Goal: Task Accomplishment & Management: Manage account settings

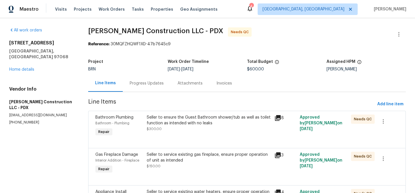
click at [143, 83] on div "Progress Updates" at bounding box center [147, 83] width 34 height 6
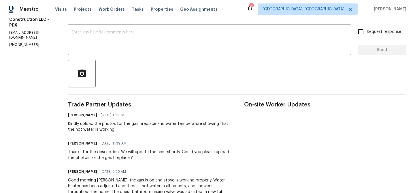
scroll to position [96, 0]
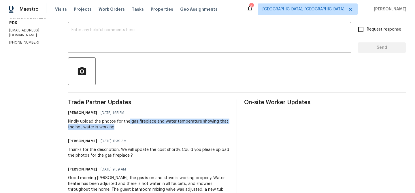
drag, startPoint x: 141, startPoint y: 123, endPoint x: 178, endPoint y: 127, distance: 37.1
click at [178, 127] on div "Kindly upload the photos for the gas fireplace and water temperature showing th…" at bounding box center [149, 124] width 162 height 12
copy div "gas fireplace and water temperature showing that the hot water is working"
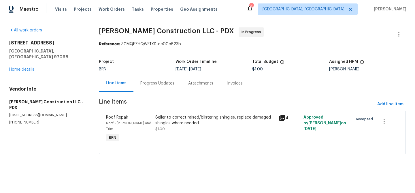
click at [177, 124] on div "Seller to correct raised/blistering shingles, replace damaged shingles where ne…" at bounding box center [215, 120] width 120 height 12
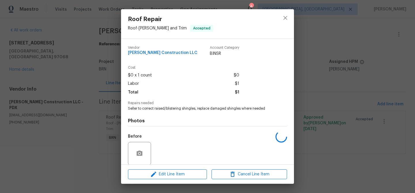
scroll to position [43, 0]
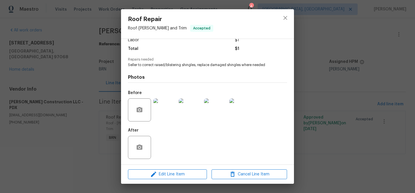
click at [83, 98] on div "Roof Repair Roof - Eaves and Trim Accepted Vendor Bowen Construction LLC Accoun…" at bounding box center [207, 96] width 415 height 193
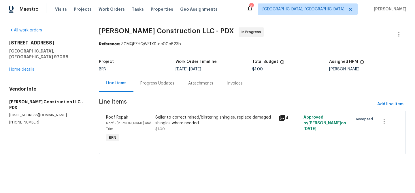
click at [152, 91] on div "Progress Updates" at bounding box center [157, 83] width 48 height 17
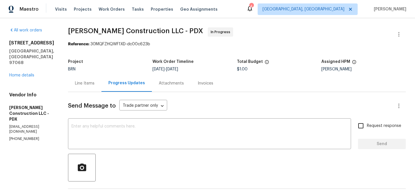
scroll to position [4, 0]
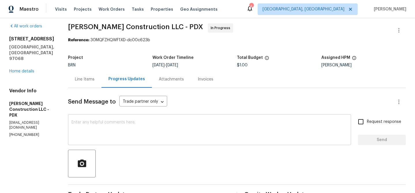
click at [112, 129] on textarea at bounding box center [209, 130] width 276 height 20
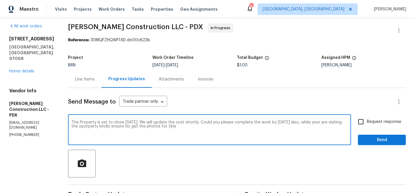
paste textarea "gas fireplace and water temperature showing that the hot water is working"
type textarea "The Property is set to close Today. We will update the cost shortly, Could you …"
click at [119, 130] on textarea "The Property is set to close Today. We will update the cost shortly, Could you …" at bounding box center [209, 130] width 276 height 20
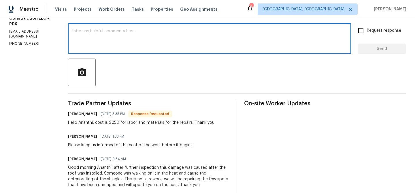
scroll to position [98, 0]
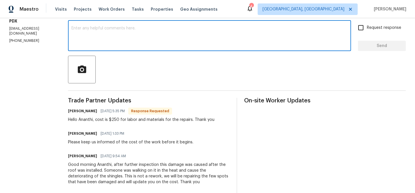
paste textarea "The property is scheduled to close today. We will update the cost shortly. Coul…"
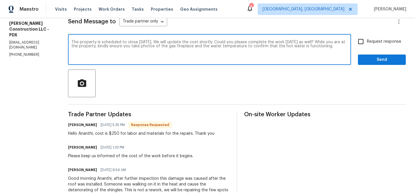
scroll to position [83, 0]
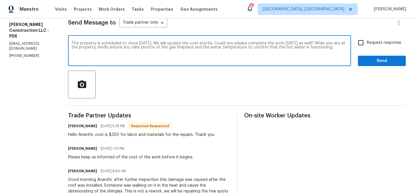
type textarea "The property is scheduled to close today. We will update the cost shortly. Coul…"
click at [364, 43] on input "Request response" at bounding box center [360, 43] width 12 height 12
checkbox input "true"
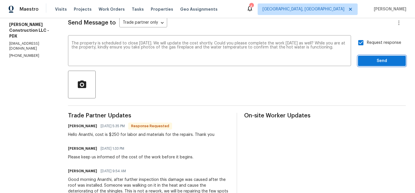
click at [364, 63] on span "Send" at bounding box center [381, 60] width 39 height 7
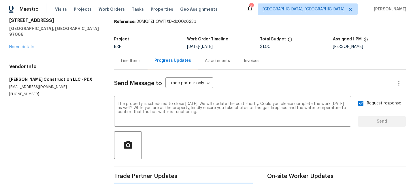
scroll to position [0, 0]
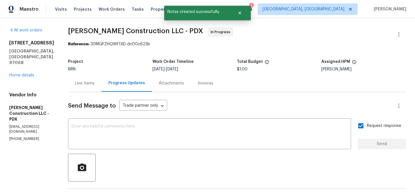
copy p "(971) 237-4686"
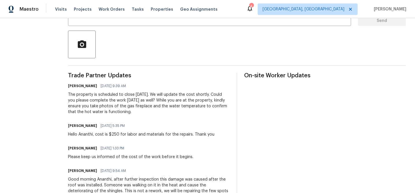
scroll to position [124, 0]
click at [92, 99] on div "The property is scheduled to close today. We will update the cost shortly. Coul…" at bounding box center [149, 102] width 162 height 23
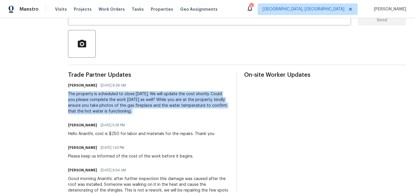
click at [92, 99] on div "The property is scheduled to close today. We will update the cost shortly. Coul…" at bounding box center [149, 102] width 162 height 23
copy div "The property is scheduled to close today. We will update the cost shortly. Coul…"
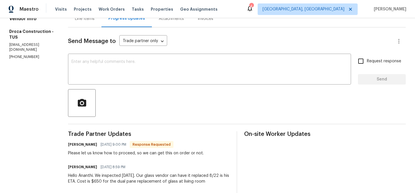
scroll to position [38, 0]
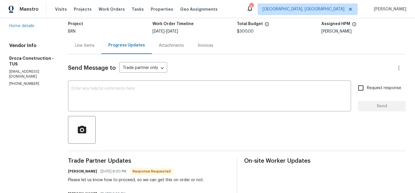
click at [88, 48] on div "Line Items" at bounding box center [85, 46] width 20 height 6
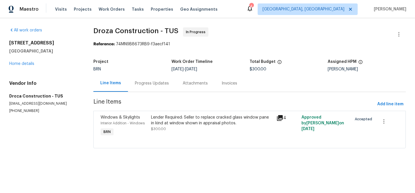
click at [162, 120] on div "Lender Required: Seller to replace cracked glass window pane in kind at window …" at bounding box center [212, 120] width 122 height 12
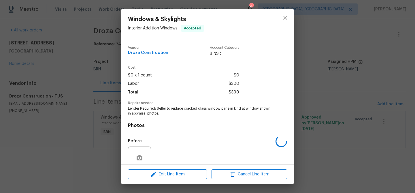
scroll to position [48, 0]
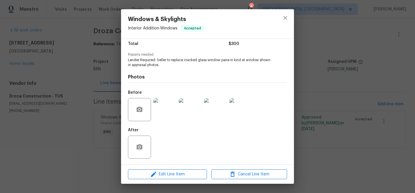
click at [76, 84] on div "Windows & Skylights Interior Addition - Windows Accepted Vendor Droza Construct…" at bounding box center [207, 96] width 415 height 193
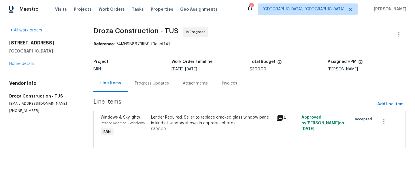
click at [167, 119] on div "Lender Required: Seller to replace cracked glass window pane in kind at window …" at bounding box center [212, 120] width 122 height 12
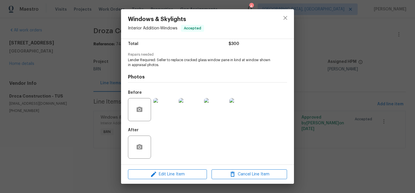
click at [88, 102] on div "Windows & Skylights Interior Addition - Windows Accepted Vendor Droza Construct…" at bounding box center [207, 96] width 415 height 193
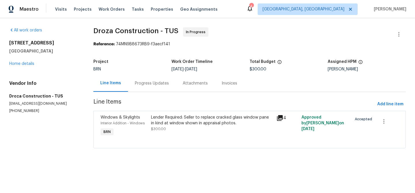
click at [136, 86] on div "Progress Updates" at bounding box center [152, 83] width 48 height 17
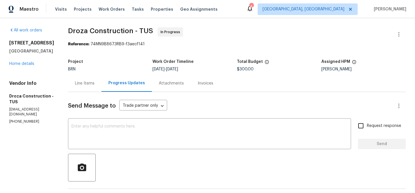
scroll to position [38, 0]
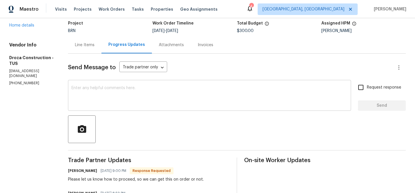
click at [95, 87] on textarea at bounding box center [209, 96] width 276 height 20
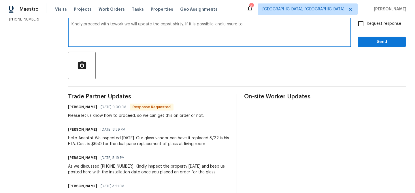
scroll to position [95, 0]
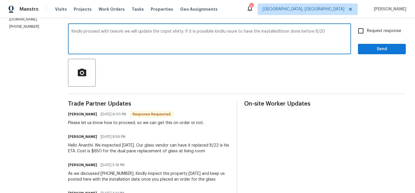
type textarea "Kindly proceed with tework we will update the copst shirty. If it is possibile …"
click at [89, 34] on textarea "Kindly proceed with tework we will update the copst shirty. If it is possibile …" at bounding box center [209, 39] width 276 height 20
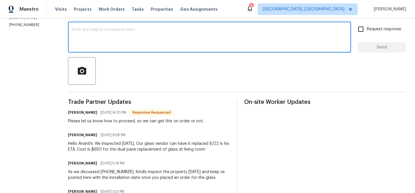
scroll to position [96, 0]
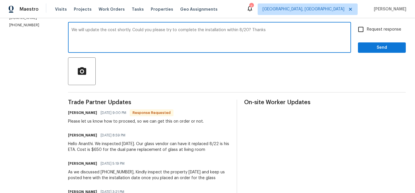
type textarea "We will update the cost shortly. Could you please try to complete the installat…"
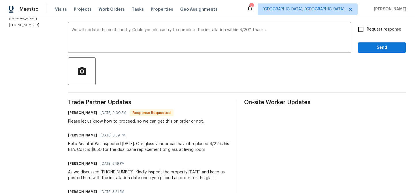
click at [364, 23] on div "Send Message to Trade partner only Trade partner only ​ We will update the cost…" at bounding box center [236, 143] width 337 height 294
click at [363, 34] on input "Request response" at bounding box center [360, 29] width 12 height 12
checkbox input "true"
click at [363, 46] on span "Send" at bounding box center [381, 47] width 39 height 7
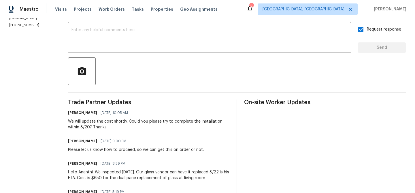
scroll to position [0, 0]
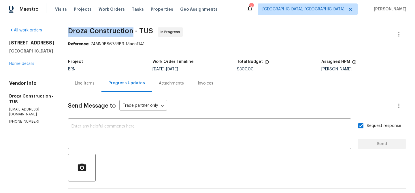
drag, startPoint x: 72, startPoint y: 31, endPoint x: 136, endPoint y: 31, distance: 64.2
copy span "Droza Construction"
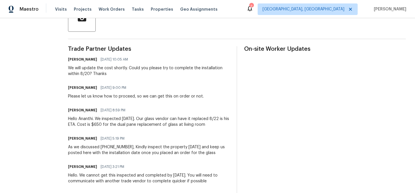
scroll to position [150, 0]
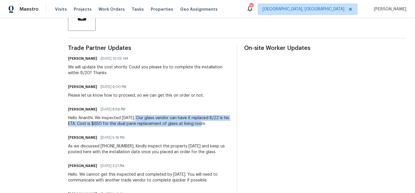
drag, startPoint x: 139, startPoint y: 118, endPoint x: 207, endPoint y: 123, distance: 68.2
click at [207, 124] on div "Hello Ananthi. We inspected today. Our glass vendor can have it replaced 8/22 i…" at bounding box center [149, 121] width 162 height 12
copy div "Our glass vendor can have it replaced 8/22 is his ETA. Cost is $650 for the dua…"
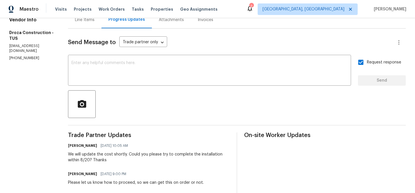
scroll to position [0, 0]
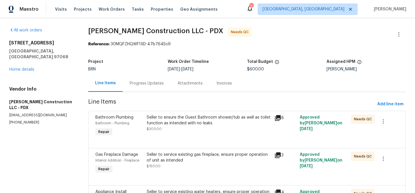
click at [159, 129] on span "$300.00" at bounding box center [154, 128] width 15 height 3
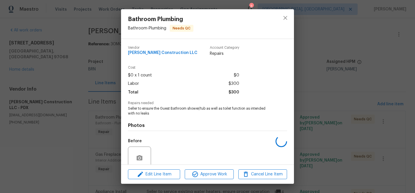
scroll to position [48, 0]
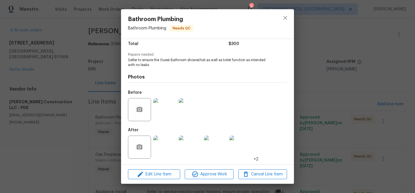
click at [73, 105] on div "Bathroom Plumbing Bathroom - Plumbing Needs QC Vendor [PERSON_NAME] Constructio…" at bounding box center [207, 96] width 415 height 193
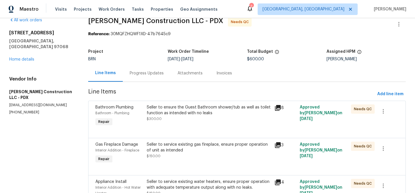
scroll to position [12, 0]
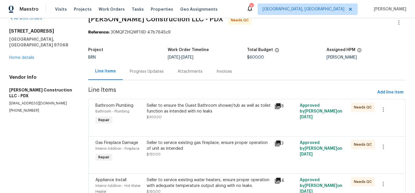
click at [173, 150] on div "Seller to service existing gas fireplace, ensure proper operation of unit as in…" at bounding box center [209, 146] width 124 height 12
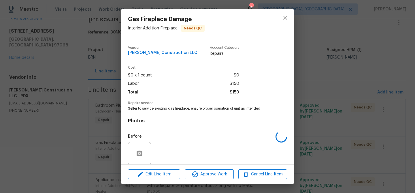
scroll to position [43, 0]
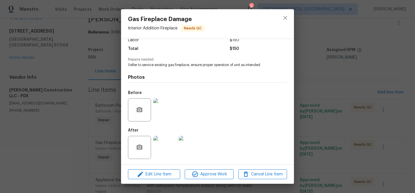
click at [165, 148] on img at bounding box center [164, 147] width 23 height 23
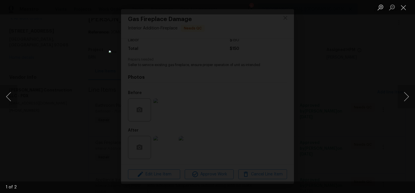
click at [53, 113] on div "Lightbox" at bounding box center [207, 96] width 415 height 193
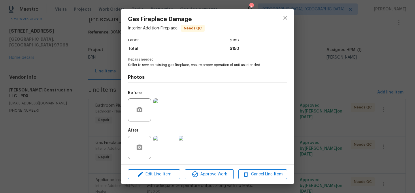
click at [68, 113] on div "Gas Fireplace Damage Interior Addition - Fireplace Needs QC Vendor Bowen Constr…" at bounding box center [207, 96] width 415 height 193
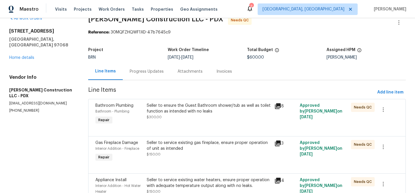
scroll to position [89, 0]
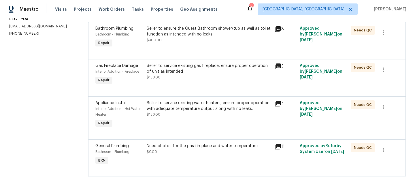
click at [174, 114] on div "Seller to service existing water heaters, ensure proper operation with adequate…" at bounding box center [209, 108] width 124 height 17
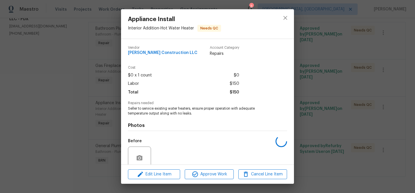
scroll to position [48, 0]
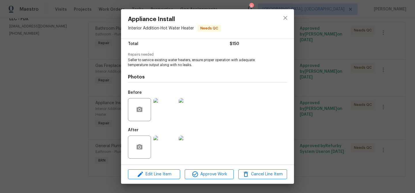
click at [162, 147] on img at bounding box center [164, 146] width 23 height 23
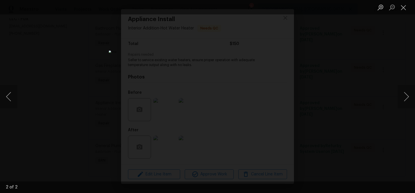
click at [72, 122] on div "Lightbox" at bounding box center [207, 96] width 415 height 193
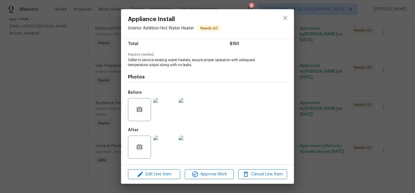
click at [87, 122] on div "Appliance Install Interior Addition - Hot Water Heater Needs QC Vendor Bowen Co…" at bounding box center [207, 96] width 415 height 193
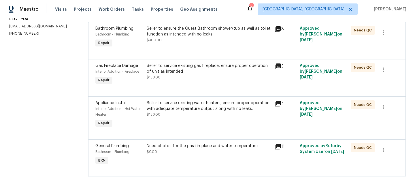
click at [183, 161] on div "Need photos for the gas fireplace and water temperature $0.00" at bounding box center [209, 154] width 128 height 26
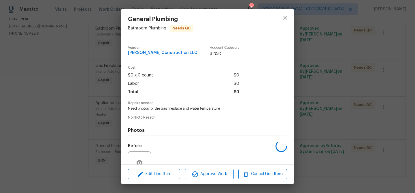
scroll to position [53, 0]
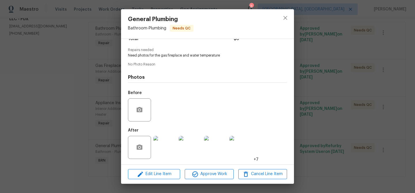
click at [160, 147] on img at bounding box center [164, 147] width 23 height 23
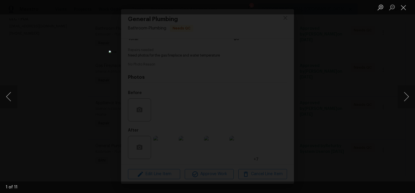
click at [65, 115] on div "Lightbox" at bounding box center [207, 96] width 415 height 193
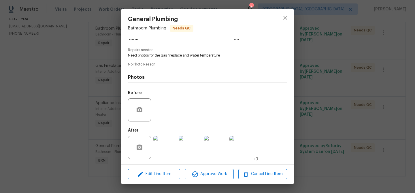
click at [66, 60] on div "General Plumbing Bathroom - Plumbing Needs QC Vendor Bowen Construction LLC Acc…" at bounding box center [207, 96] width 415 height 193
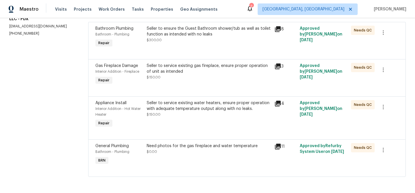
scroll to position [0, 0]
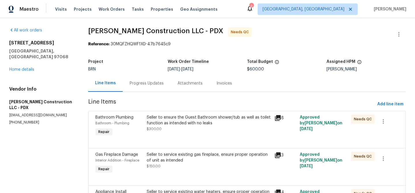
click at [142, 84] on div "Progress Updates" at bounding box center [147, 83] width 34 height 6
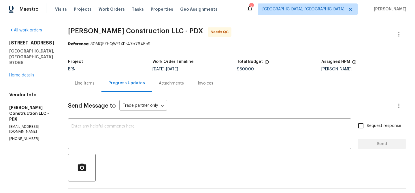
click at [94, 81] on div "Line Items" at bounding box center [85, 83] width 20 height 6
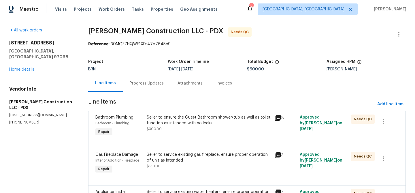
scroll to position [24, 0]
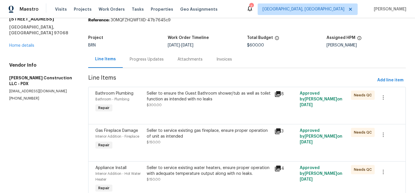
click at [150, 66] on div "Progress Updates" at bounding box center [147, 59] width 48 height 17
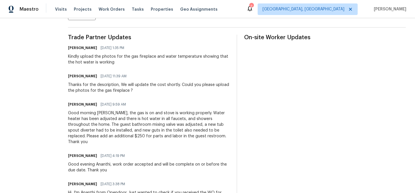
scroll to position [164, 0]
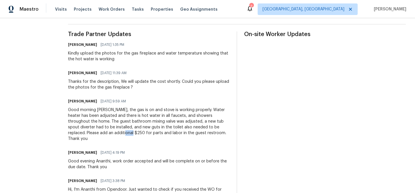
drag, startPoint x: 138, startPoint y: 132, endPoint x: 128, endPoint y: 132, distance: 10.1
click at [128, 132] on div "Good morning Ananthi, the gas is on and stove is working properly. Water heater…" at bounding box center [149, 124] width 162 height 35
copy div "250"
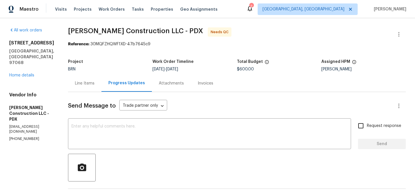
click at [93, 90] on div "Line Items" at bounding box center [84, 83] width 33 height 17
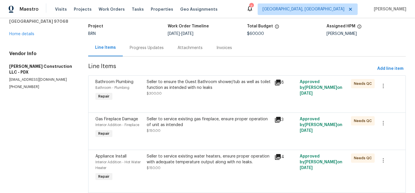
scroll to position [32, 0]
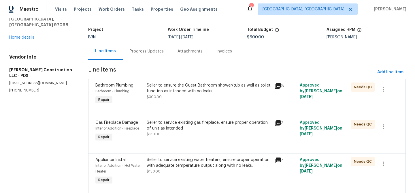
click at [157, 92] on div "Seller to ensure the Guest Bathroom shower/tub as well as toilet function as in…" at bounding box center [209, 88] width 124 height 12
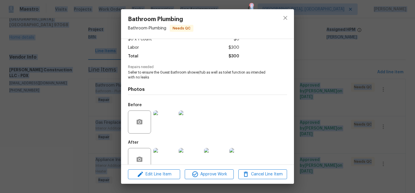
scroll to position [48, 0]
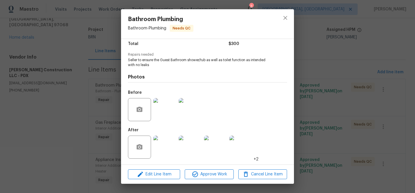
click at [164, 166] on div "Edit Line Item Approve Work Cancel Line Item" at bounding box center [207, 173] width 173 height 19
click at [152, 176] on span "Edit Line Item" at bounding box center [154, 173] width 49 height 7
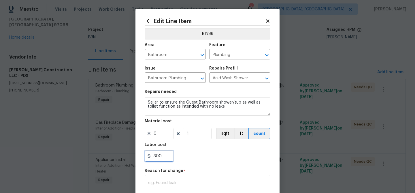
click at [165, 156] on input "300" at bounding box center [159, 156] width 29 height 12
type input "3"
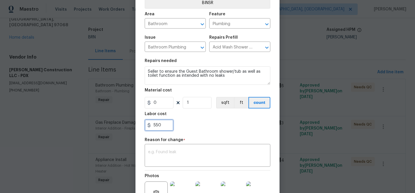
scroll to position [57, 0]
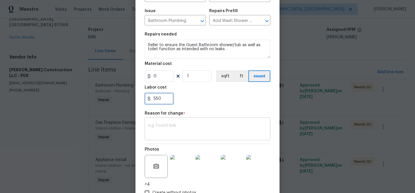
type input "550"
click at [175, 125] on textarea at bounding box center [207, 129] width 119 height 12
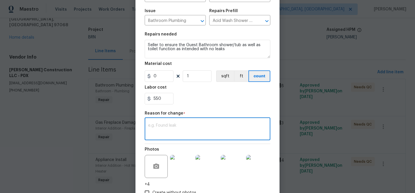
paste textarea "(AM) Updated per vendors final cost."
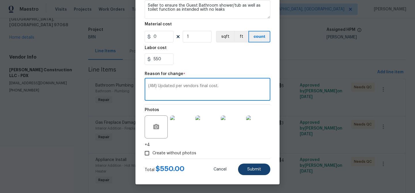
type textarea "(AM) Updated per vendors final cost."
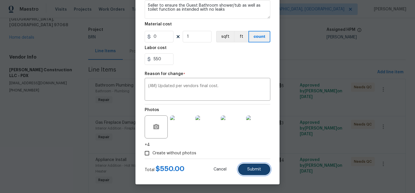
click at [250, 172] on button "Submit" at bounding box center [254, 169] width 32 height 12
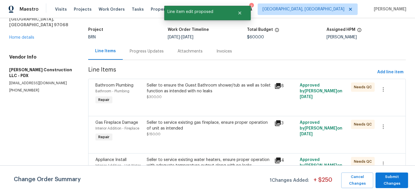
scroll to position [0, 0]
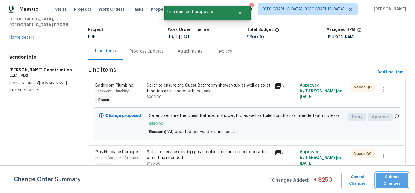
click at [387, 179] on span "Submit Changes" at bounding box center [391, 179] width 27 height 13
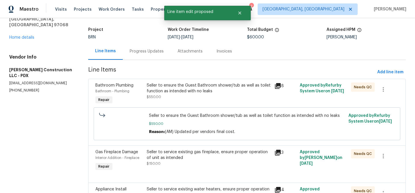
scroll to position [119, 0]
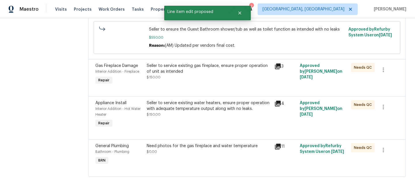
click at [170, 155] on div "Need photos for the gas fireplace and water temperature $0.00" at bounding box center [209, 154] width 128 height 26
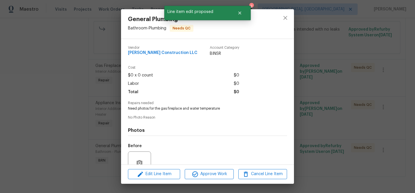
scroll to position [53, 0]
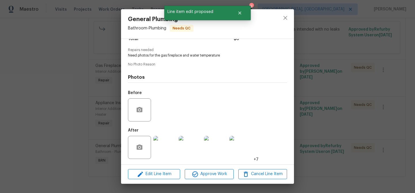
click at [164, 146] on img at bounding box center [164, 147] width 23 height 23
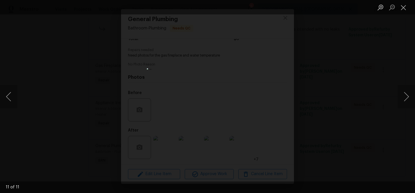
click at [97, 98] on div "Lightbox" at bounding box center [207, 96] width 415 height 193
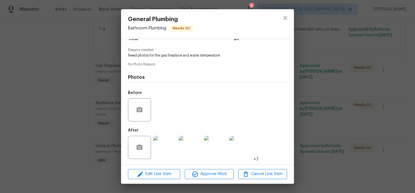
click at [244, 141] on img at bounding box center [240, 147] width 23 height 23
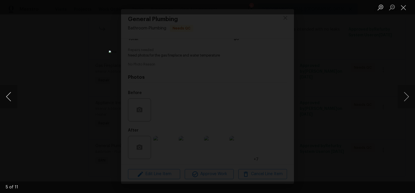
click at [6, 100] on button "Previous image" at bounding box center [8, 96] width 17 height 23
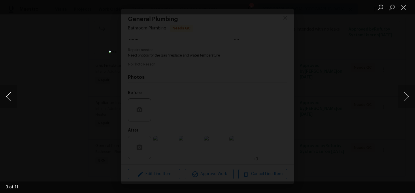
click at [6, 100] on button "Previous image" at bounding box center [8, 96] width 17 height 23
click at [96, 129] on div "Lightbox" at bounding box center [207, 96] width 415 height 193
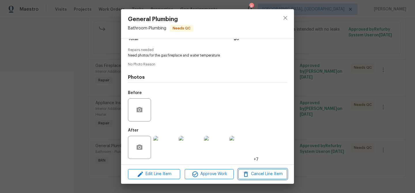
click at [254, 173] on span "Cancel Line Item" at bounding box center [262, 173] width 45 height 7
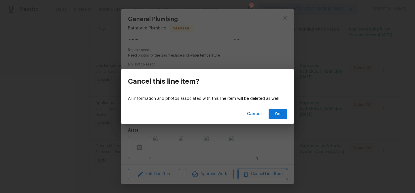
click at [112, 134] on div "Cancel this line item? All information and photos associated with this line ite…" at bounding box center [207, 96] width 415 height 193
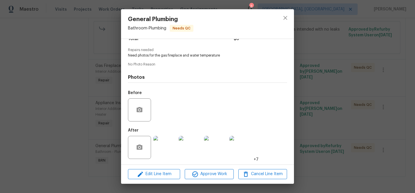
click at [82, 141] on div "General Plumbing Bathroom - Plumbing Needs QC Vendor Bowen Construction LLC Acc…" at bounding box center [207, 96] width 415 height 193
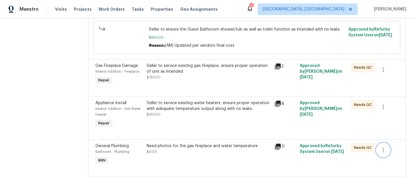
click at [387, 152] on button "button" at bounding box center [383, 150] width 14 height 14
click at [382, 150] on li "Cancel" at bounding box center [387, 150] width 22 height 10
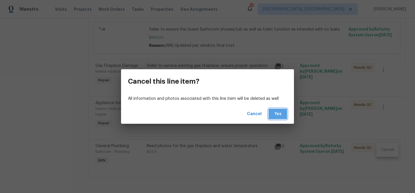
click at [272, 112] on button "Yes" at bounding box center [277, 114] width 18 height 11
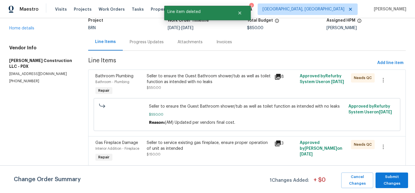
scroll to position [81, 0]
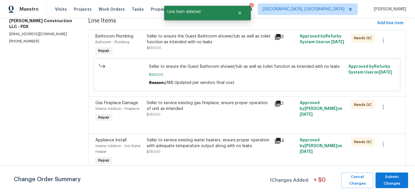
click at [195, 107] on div "Seller to service existing gas fireplace, ensure proper operation of unit as in…" at bounding box center [209, 106] width 124 height 12
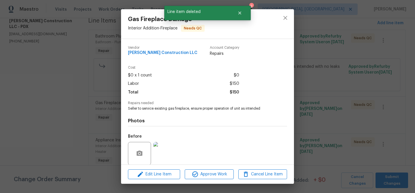
scroll to position [43, 0]
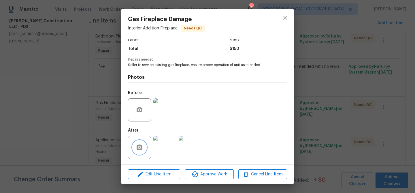
click at [140, 145] on icon "button" at bounding box center [139, 146] width 6 height 5
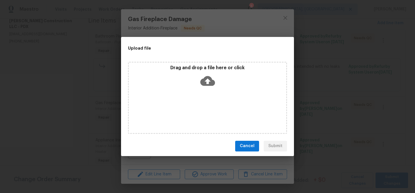
click at [335, 26] on div "Upload file Drag and drop a file here or click Cancel Submit" at bounding box center [207, 96] width 415 height 193
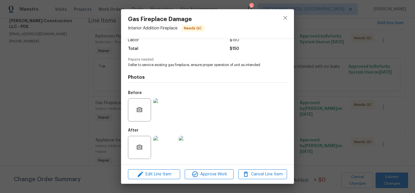
click at [293, 22] on div at bounding box center [284, 23] width 17 height 29
click at [288, 20] on icon "close" at bounding box center [285, 17] width 7 height 7
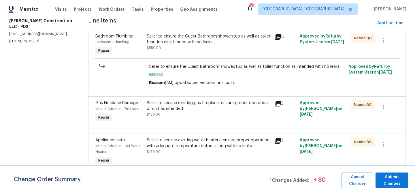
click at [190, 150] on div "Seller to service existing water heaters, ensure proper operation with adequate…" at bounding box center [209, 145] width 124 height 17
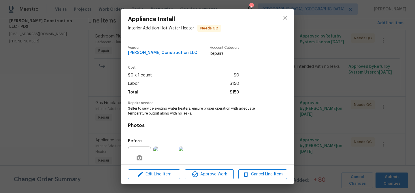
scroll to position [48, 0]
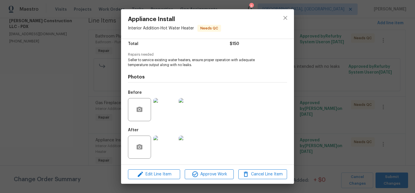
click at [128, 146] on div at bounding box center [139, 146] width 23 height 23
click at [147, 146] on div at bounding box center [139, 146] width 23 height 23
click at [138, 146] on icon "button" at bounding box center [139, 146] width 6 height 5
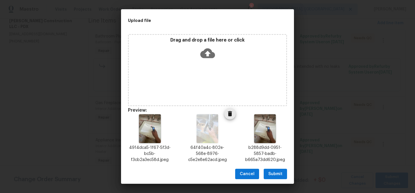
scroll to position [68, 0]
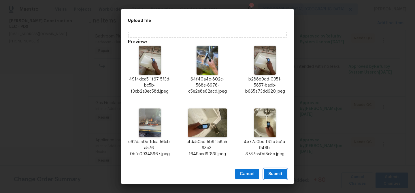
click at [278, 178] on button "Submit" at bounding box center [274, 173] width 23 height 11
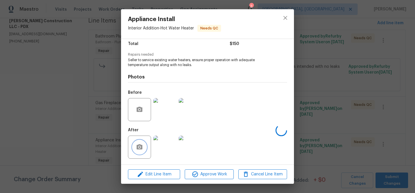
scroll to position [0, 0]
click at [46, 109] on div "Appliance Install Interior Addition - Hot Water Heater Needs QC Vendor Bowen Co…" at bounding box center [207, 96] width 415 height 193
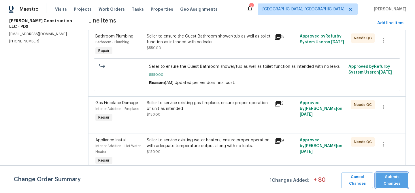
click at [384, 176] on span "Submit Changes" at bounding box center [391, 179] width 27 height 13
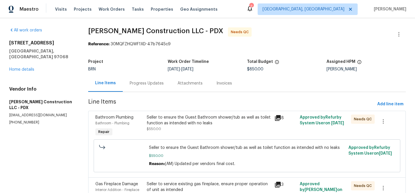
click at [134, 82] on div "Progress Updates" at bounding box center [147, 83] width 34 height 6
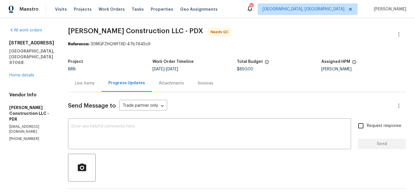
click at [99, 79] on div "Line Items" at bounding box center [84, 83] width 33 height 17
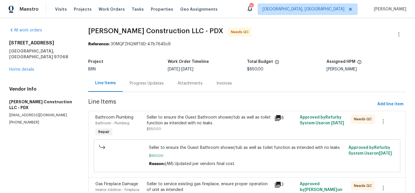
click at [182, 116] on div "Seller to ensure the Guest Bathroom shower/tub as well as toilet function as in…" at bounding box center [209, 120] width 124 height 12
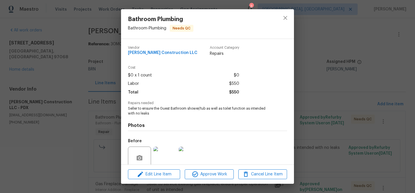
scroll to position [48, 0]
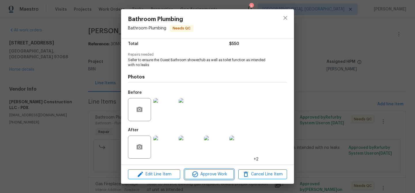
click at [199, 174] on span "Approve Work" at bounding box center [208, 173] width 45 height 7
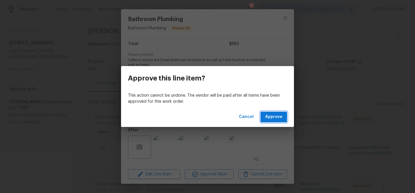
click at [276, 113] on span "Approve" at bounding box center [273, 116] width 17 height 7
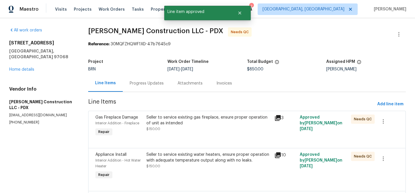
click at [189, 119] on div "Seller to service existing gas fireplace, ensure proper operation of unit as in…" at bounding box center [208, 120] width 124 height 12
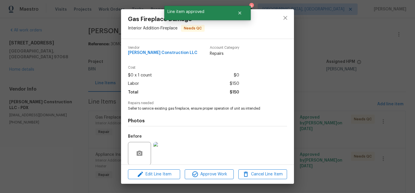
scroll to position [43, 0]
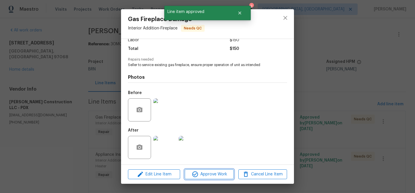
click at [198, 173] on icon "button" at bounding box center [194, 173] width 7 height 7
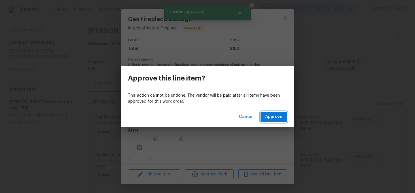
click at [266, 116] on span "Approve" at bounding box center [273, 116] width 17 height 7
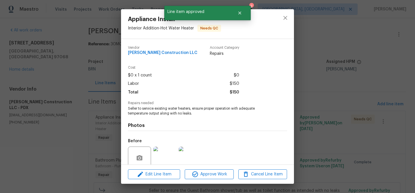
scroll to position [48, 0]
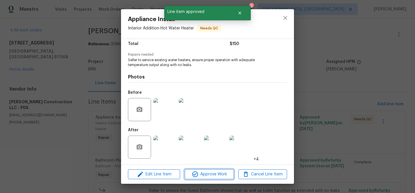
click at [199, 177] on span "Approve Work" at bounding box center [208, 173] width 45 height 7
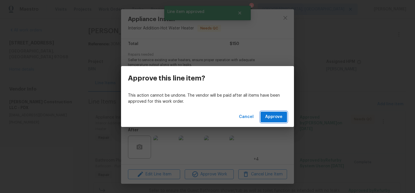
click at [263, 115] on button "Approve" at bounding box center [273, 116] width 26 height 11
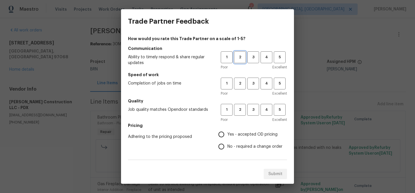
click at [242, 58] on span "2" at bounding box center [239, 57] width 11 height 7
click at [253, 60] on span "3" at bounding box center [253, 57] width 11 height 7
click at [254, 85] on span "3" at bounding box center [253, 83] width 11 height 7
click at [254, 105] on button "3" at bounding box center [253, 110] width 12 height 12
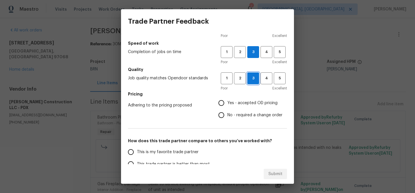
scroll to position [43, 0]
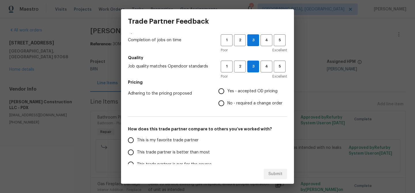
click at [224, 109] on input "No - required a change order" at bounding box center [221, 103] width 12 height 12
radio input "true"
click at [145, 152] on span "This trade partner is better than most" at bounding box center [173, 152] width 73 height 6
click at [137, 152] on input "This trade partner is better than most" at bounding box center [131, 152] width 12 height 12
click at [270, 173] on span "Submit" at bounding box center [275, 173] width 14 height 7
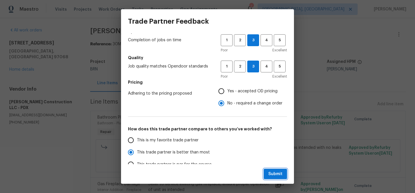
radio input "true"
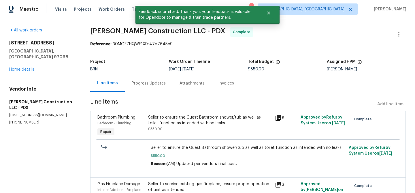
click at [156, 84] on div "Progress Updates" at bounding box center [149, 83] width 34 height 6
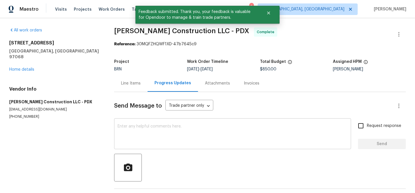
click at [157, 132] on textarea at bounding box center [232, 134] width 230 height 20
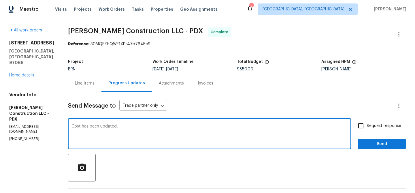
paste textarea "WO is approved, Please upload the invoice under the invoice section.Thanks"
type textarea "Cost has been updated, WO is approved, Please upload the invoice under the invo…"
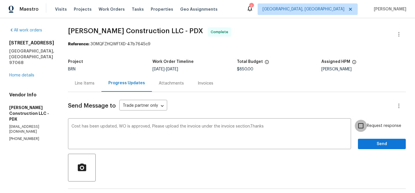
click at [359, 126] on input "Request response" at bounding box center [360, 125] width 12 height 12
checkbox input "true"
click at [360, 149] on button "Send" at bounding box center [382, 144] width 48 height 11
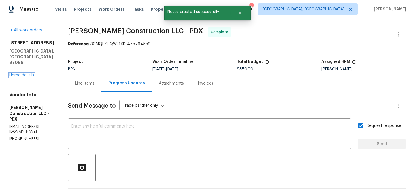
click at [26, 73] on link "Home details" at bounding box center [21, 75] width 25 height 4
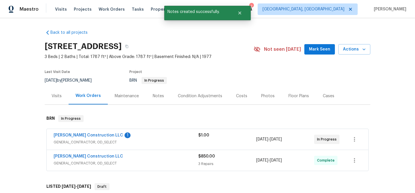
scroll to position [36, 0]
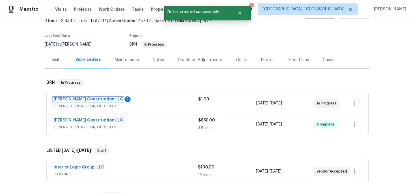
click at [82, 99] on link "Bowen Construction LLC" at bounding box center [88, 99] width 69 height 4
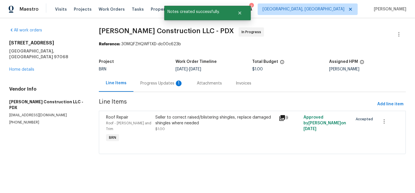
click at [148, 86] on div "Progress Updates 1" at bounding box center [161, 83] width 56 height 17
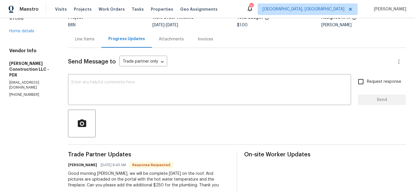
scroll to position [48, 0]
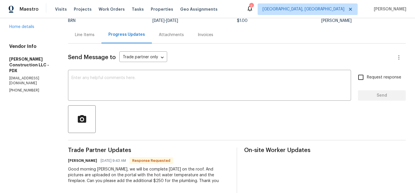
click at [94, 35] on div "Line Items" at bounding box center [85, 35] width 20 height 6
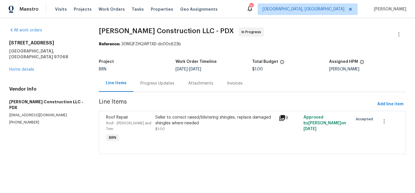
click at [156, 87] on div "Progress Updates" at bounding box center [157, 83] width 48 height 17
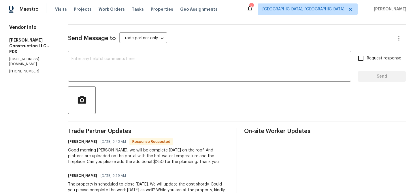
scroll to position [72, 0]
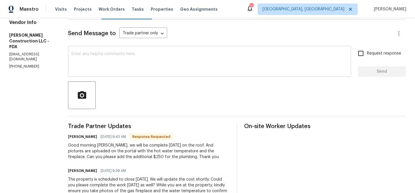
click at [114, 62] on textarea at bounding box center [209, 62] width 276 height 20
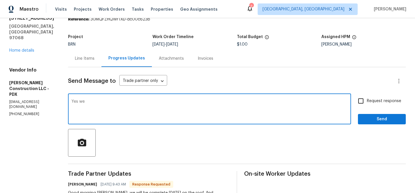
scroll to position [21, 0]
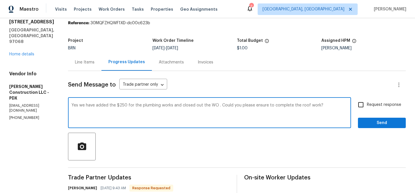
type textarea "Yes we have added the $250 for the plumbing works and closed out the WO . Could…"
click at [367, 109] on input "Request response" at bounding box center [360, 104] width 12 height 12
checkbox input "true"
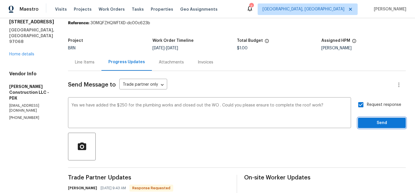
click at [367, 119] on span "Send" at bounding box center [381, 122] width 39 height 7
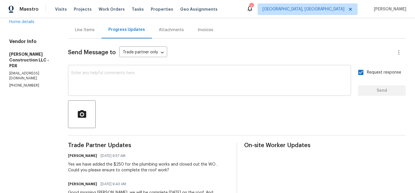
scroll to position [0, 0]
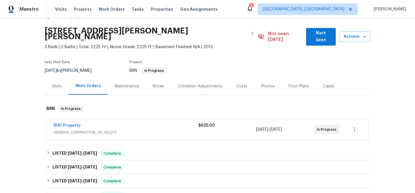
scroll to position [24, 0]
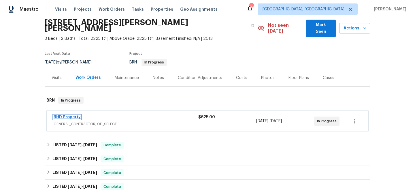
click at [63, 115] on link "RHD Property" at bounding box center [67, 117] width 27 height 4
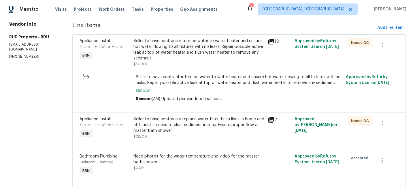
scroll to position [77, 0]
click at [168, 165] on div "Need photos for the water temperature and video for the master bath shower $0.00" at bounding box center [198, 161] width 131 height 17
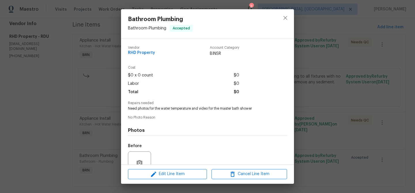
click at [28, 36] on div "Bathroom Plumbing Bathroom - Plumbing Accepted Vendor RHD Property Account Cate…" at bounding box center [207, 96] width 415 height 193
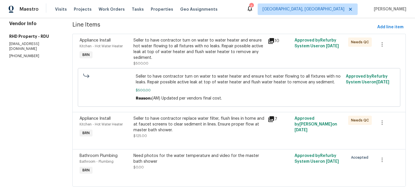
click at [25, 36] on div "Vendor Info RHD Property - RDU Rhdopendoor@rhdproperty.com (919) 424-7516" at bounding box center [33, 40] width 49 height 38
copy p "(919) 424-7516"
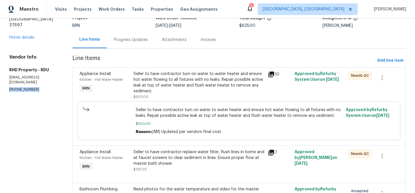
scroll to position [87, 0]
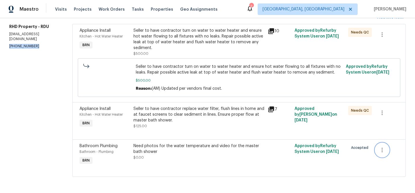
click at [381, 147] on icon "button" at bounding box center [381, 149] width 7 height 7
click at [381, 149] on li "Cancel" at bounding box center [386, 150] width 22 height 10
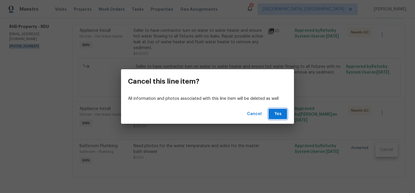
click at [280, 114] on span "Yes" at bounding box center [277, 113] width 9 height 7
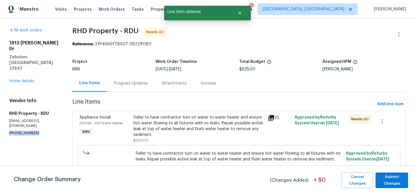
scroll to position [0, 0]
click at [380, 176] on span "Submit Changes" at bounding box center [391, 179] width 27 height 13
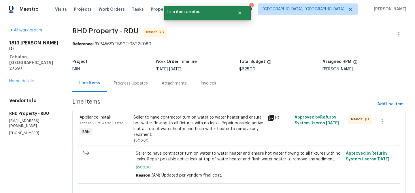
click at [133, 77] on div "Progress Updates" at bounding box center [131, 83] width 48 height 17
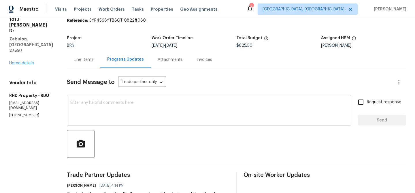
click at [121, 109] on textarea at bounding box center [208, 110] width 277 height 20
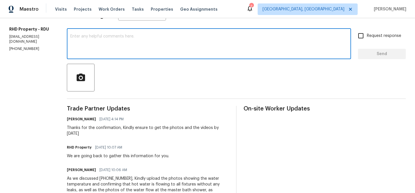
scroll to position [63, 0]
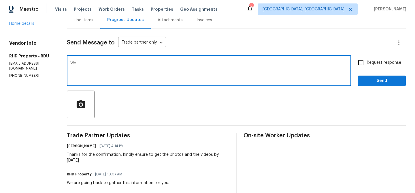
type textarea "W"
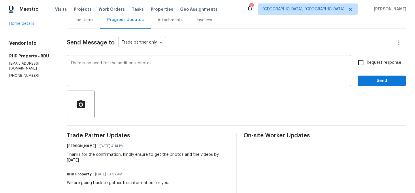
paste textarea "WO is approved, Please upload the invoice under the invoice section.Thanks"
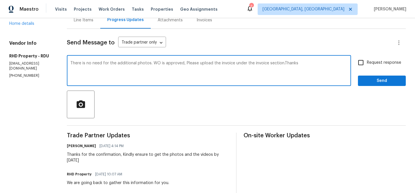
type textarea "There is no need for the additional photos. WO is approved, Please upload the i…"
click at [356, 62] on input "Request response" at bounding box center [360, 62] width 12 height 12
checkbox input "true"
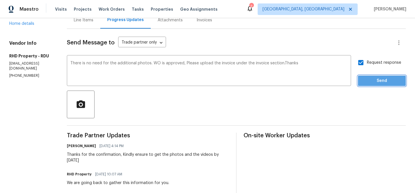
click at [360, 78] on button "Send" at bounding box center [382, 80] width 48 height 11
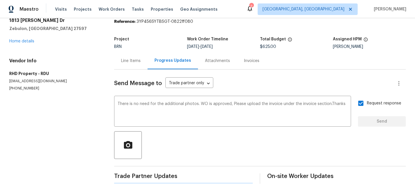
scroll to position [0, 0]
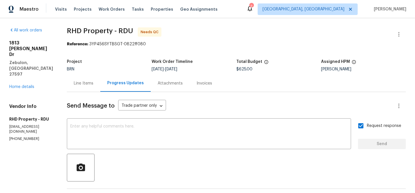
click at [94, 87] on div "Line Items" at bounding box center [83, 83] width 33 height 17
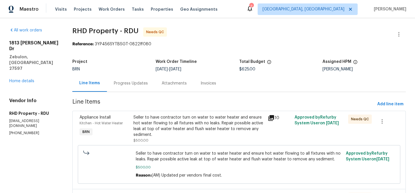
click at [184, 121] on div "Seller to have contractor turn on water to water heater and ensure hot water fl…" at bounding box center [198, 125] width 131 height 23
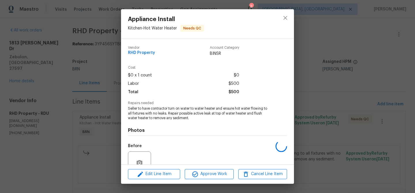
scroll to position [53, 0]
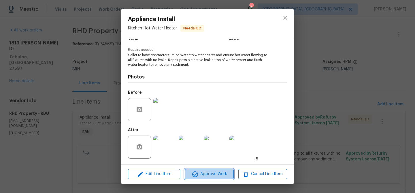
click at [197, 173] on icon "button" at bounding box center [195, 174] width 6 height 6
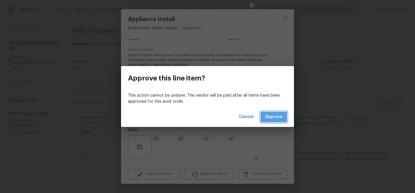
click at [271, 116] on span "Approve" at bounding box center [273, 116] width 17 height 7
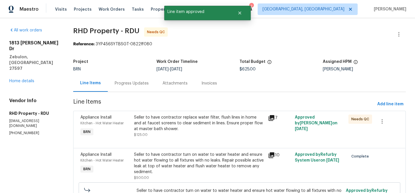
click at [187, 127] on div "Seller to have contractor replace water filter, flush lines in home and at fauc…" at bounding box center [199, 122] width 130 height 17
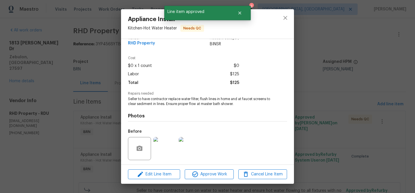
scroll to position [12, 0]
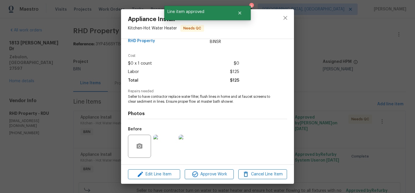
click at [204, 179] on div "Edit Line Item Approve Work Cancel Line Item" at bounding box center [207, 173] width 173 height 19
click at [201, 171] on span "Approve Work" at bounding box center [208, 173] width 45 height 7
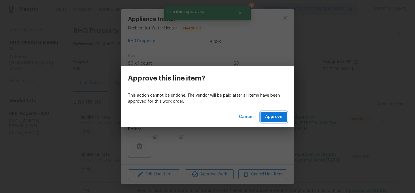
click at [270, 118] on span "Approve" at bounding box center [273, 116] width 17 height 7
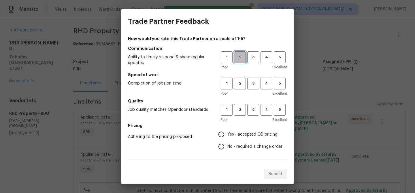
click at [241, 60] on button "2" at bounding box center [240, 57] width 12 height 12
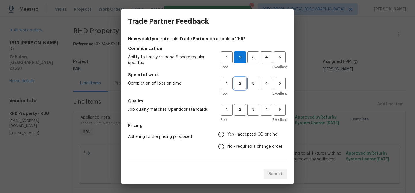
click at [240, 83] on span "2" at bounding box center [239, 83] width 11 height 7
click at [239, 101] on h5 "Quality" at bounding box center [207, 101] width 159 height 6
click at [238, 111] on span "2" at bounding box center [239, 109] width 11 height 7
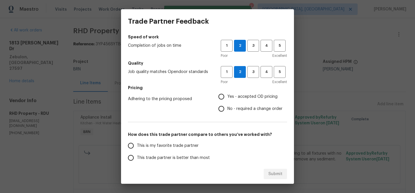
click at [225, 111] on input "No - required a change order" at bounding box center [221, 109] width 12 height 12
radio input "true"
click at [151, 155] on span "This trade partner is better than most" at bounding box center [173, 158] width 73 height 6
click at [137, 155] on input "This trade partner is better than most" at bounding box center [131, 157] width 12 height 12
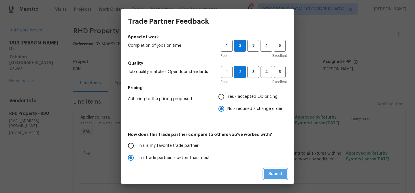
click at [273, 172] on span "Submit" at bounding box center [275, 173] width 14 height 7
radio input "true"
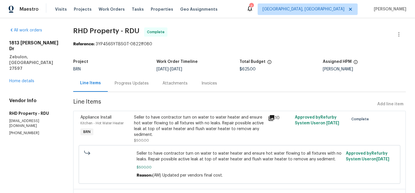
click at [140, 126] on div "Seller to have contractor turn on water to water heater and ensure hot water fl…" at bounding box center [199, 125] width 130 height 23
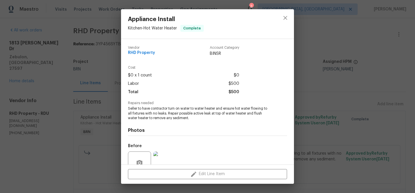
click at [143, 111] on span "Seller to have contractor turn on water to water heater and ensure hot water fl…" at bounding box center [199, 113] width 143 height 14
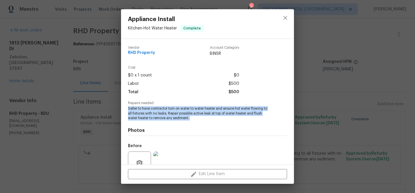
click at [143, 111] on span "Seller to have contractor turn on water to water heater and ensure hot water fl…" at bounding box center [199, 113] width 143 height 14
copy span "Seller to have contractor turn on water to water heater and ensure hot water fl…"
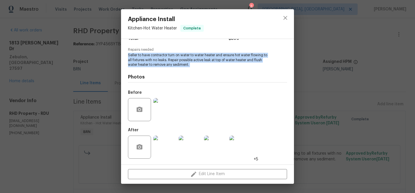
click at [165, 116] on img at bounding box center [164, 109] width 23 height 23
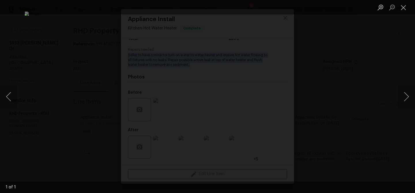
click at [41, 68] on div "Lightbox" at bounding box center [207, 96] width 415 height 193
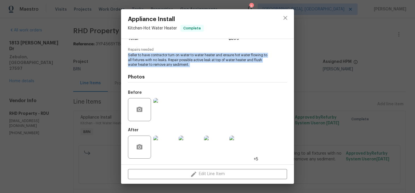
click at [160, 147] on img at bounding box center [164, 146] width 23 height 23
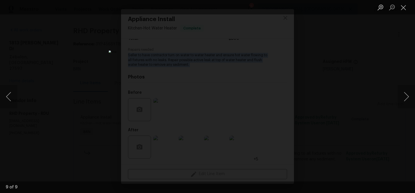
click at [48, 44] on div "Lightbox" at bounding box center [207, 96] width 415 height 193
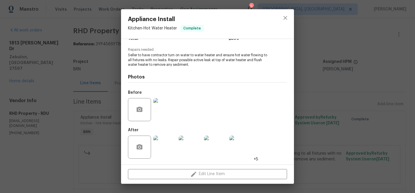
click at [66, 60] on div "Appliance Install Kitchen - Hot Water Heater Complete Vendor RHD Property Accou…" at bounding box center [207, 96] width 415 height 193
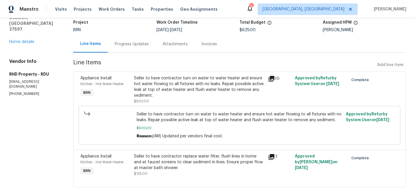
scroll to position [50, 0]
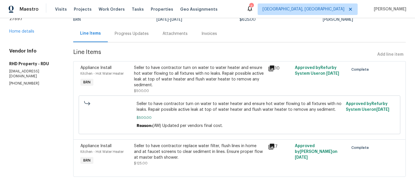
click at [166, 146] on div "Seller to have contractor replace water filter, flush lines in home and at fauc…" at bounding box center [199, 151] width 130 height 17
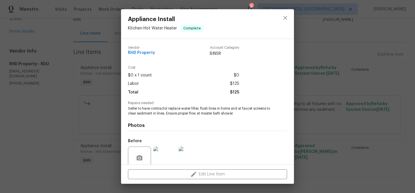
click at [145, 107] on span "Seller to have contractor replace water filter, flush lines in home and at fauc…" at bounding box center [199, 111] width 143 height 10
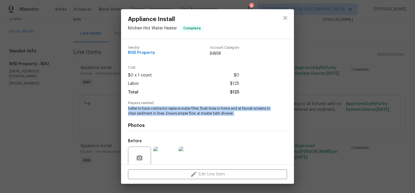
click at [145, 107] on span "Seller to have contractor replace water filter, flush lines in home and at fauc…" at bounding box center [199, 111] width 143 height 10
copy span "Seller to have contractor replace water filter, flush lines in home and at fauc…"
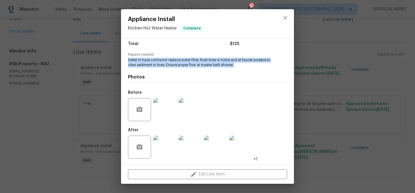
scroll to position [48, 0]
click at [162, 110] on img at bounding box center [164, 109] width 23 height 23
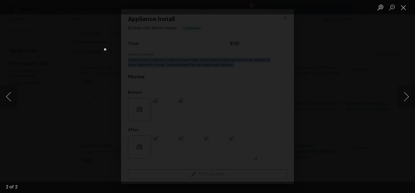
click at [57, 57] on div "Lightbox" at bounding box center [207, 96] width 415 height 193
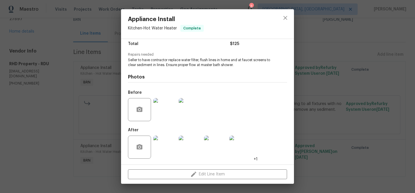
click at [152, 145] on div at bounding box center [140, 146] width 24 height 23
click at [167, 141] on img at bounding box center [164, 146] width 23 height 23
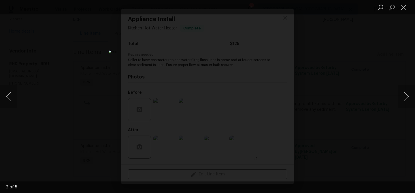
click at [35, 71] on div "Lightbox" at bounding box center [207, 96] width 415 height 193
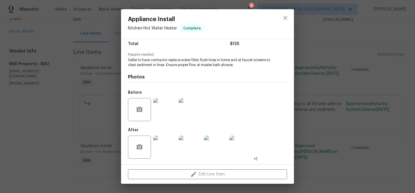
click at [60, 57] on div "Appliance Install Kitchen - Hot Water Heater Complete Vendor RHD Property Accou…" at bounding box center [207, 96] width 415 height 193
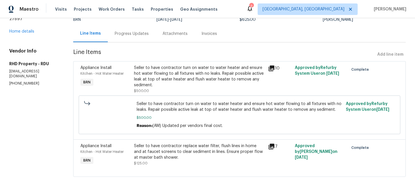
scroll to position [0, 0]
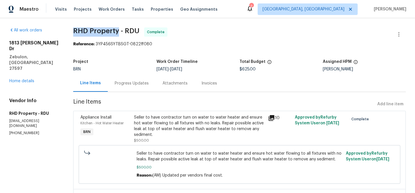
drag, startPoint x: 71, startPoint y: 33, endPoint x: 120, endPoint y: 33, distance: 49.0
click at [120, 33] on div "All work orders 1813 Ferrell Meadows Dr Zebulon, NC 27597 Home details Vendor I…" at bounding box center [207, 130] width 415 height 224
copy span "RHD Property"
click at [206, 86] on div "Invoices" at bounding box center [208, 83] width 29 height 17
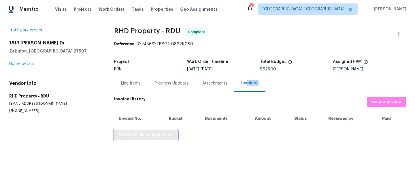
click at [139, 134] on span "Create Preliminary Invoice" at bounding box center [146, 134] width 54 height 7
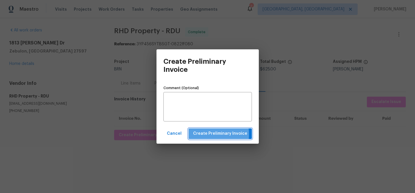
click at [206, 134] on span "Create Preliminary Invoice" at bounding box center [220, 133] width 54 height 7
click at [202, 134] on span "Create Preliminary Invoice" at bounding box center [220, 133] width 54 height 7
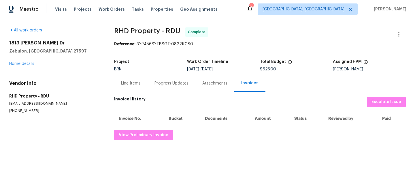
click at [167, 83] on div "Progress Updates" at bounding box center [171, 83] width 34 height 6
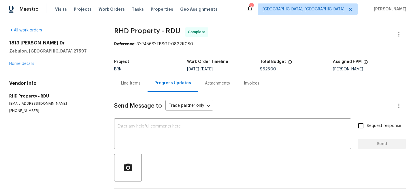
scroll to position [22, 0]
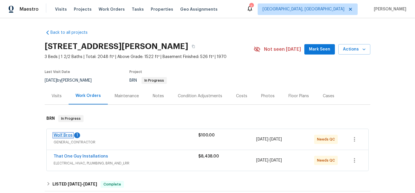
click at [63, 135] on link "Wolf Bros" at bounding box center [63, 135] width 19 height 4
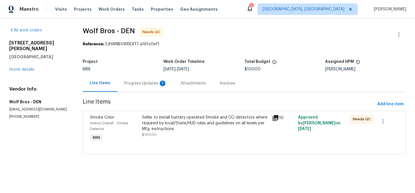
click at [134, 81] on div "Progress Updates 1" at bounding box center [145, 83] width 43 height 6
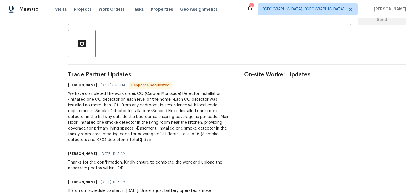
scroll to position [129, 0]
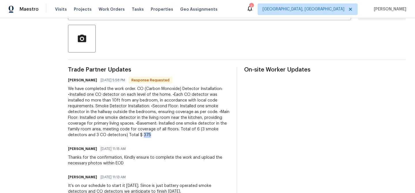
drag, startPoint x: 98, startPoint y: 136, endPoint x: 115, endPoint y: 136, distance: 17.6
click at [115, 136] on div "We have completed the work order. CO (Carbon Monoxide) Detector Installation: •…" at bounding box center [149, 112] width 162 height 52
copy div "375"
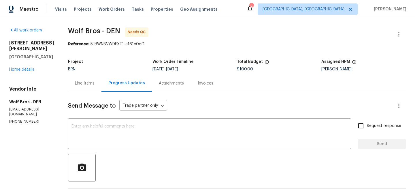
click at [79, 85] on div "Line Items" at bounding box center [85, 83] width 20 height 6
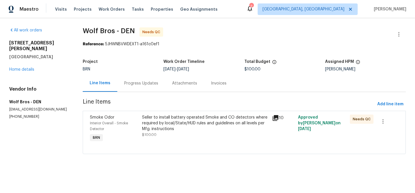
click at [187, 125] on div "Seller to install battery operated Smoke and CO detectors where required by loc…" at bounding box center [205, 122] width 126 height 17
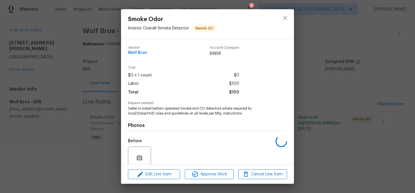
scroll to position [48, 0]
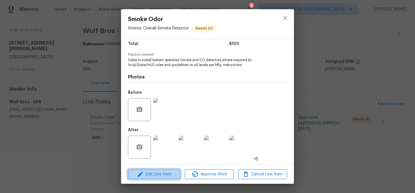
click at [158, 174] on span "Edit Line Item" at bounding box center [154, 173] width 49 height 7
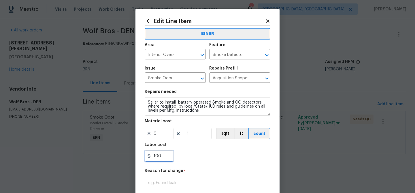
click at [167, 155] on input "100" at bounding box center [159, 156] width 29 height 12
type input "1"
paste input "375"
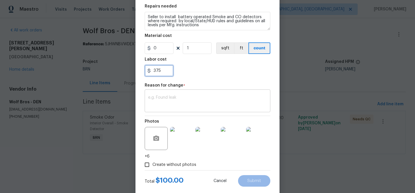
type input "375"
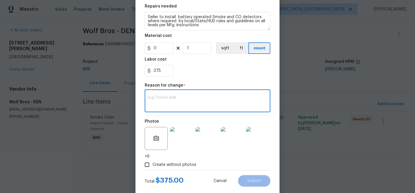
click at [173, 105] on textarea at bounding box center [207, 101] width 119 height 12
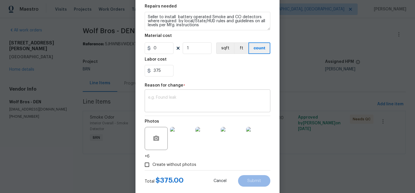
paste textarea "(AM) Updated per vendors final cost."
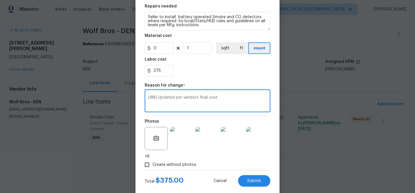
scroll to position [97, 0]
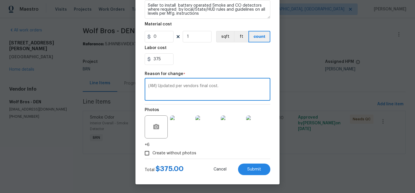
type textarea "(AM) Updated per vendors final cost."
click at [250, 163] on div "Total $ 375.00 Cancel Submit" at bounding box center [208, 167] width 126 height 16
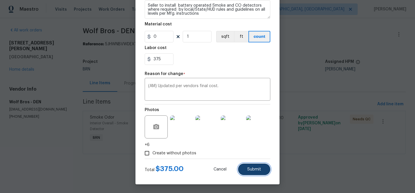
click at [255, 164] on button "Submit" at bounding box center [254, 169] width 32 height 12
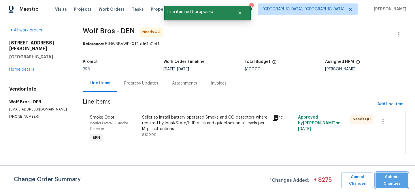
scroll to position [0, 0]
click at [390, 177] on span "Submit Changes" at bounding box center [391, 179] width 27 height 13
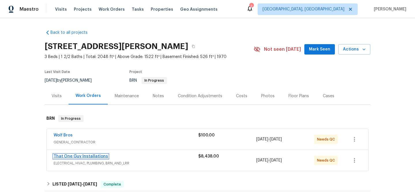
click at [56, 155] on link "That One Guy Installations" at bounding box center [81, 156] width 54 height 4
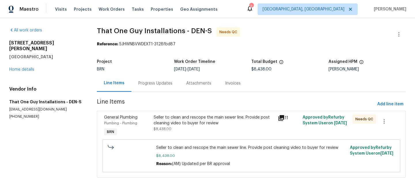
scroll to position [1, 0]
click at [142, 84] on div "Progress Updates" at bounding box center [155, 83] width 34 height 6
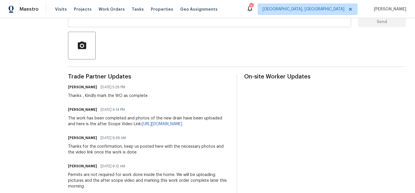
scroll to position [130, 0]
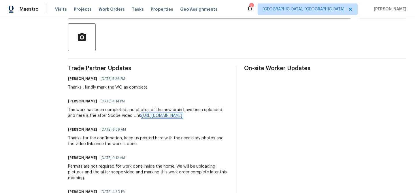
click at [142, 116] on link "[URL][DOMAIN_NAME]" at bounding box center [162, 115] width 40 height 4
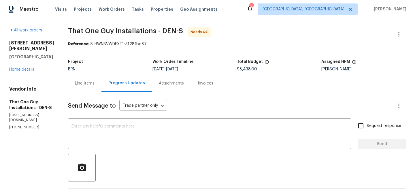
click at [71, 79] on div "Line Items" at bounding box center [84, 83] width 33 height 17
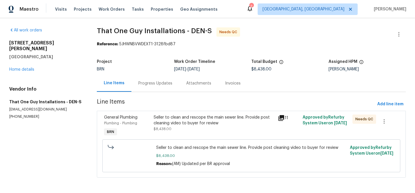
click at [174, 115] on div "Seller to clean and rescope the main sewer line. Provide post cleaning video to…" at bounding box center [213, 120] width 121 height 12
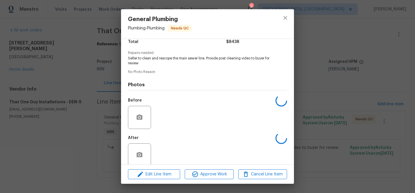
scroll to position [58, 0]
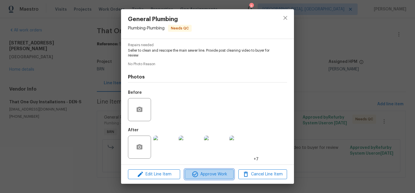
click at [203, 172] on span "Approve Work" at bounding box center [208, 173] width 45 height 7
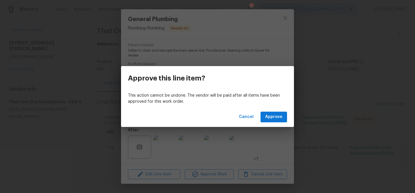
click at [272, 122] on div "Cancel Approve" at bounding box center [207, 117] width 173 height 20
click at [268, 112] on button "Approve" at bounding box center [273, 116] width 26 height 11
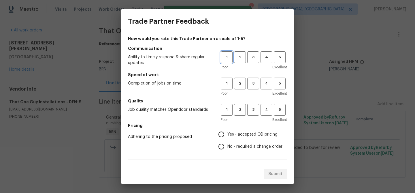
click at [232, 58] on span "1" at bounding box center [226, 57] width 11 height 7
click at [236, 59] on span "2" at bounding box center [239, 57] width 11 height 7
click at [239, 91] on div "Poor Excellent" at bounding box center [254, 93] width 66 height 6
click at [237, 88] on button "2" at bounding box center [240, 83] width 12 height 12
click at [237, 105] on button "2" at bounding box center [240, 110] width 12 height 12
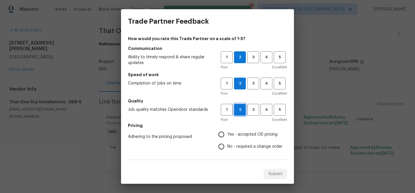
scroll to position [36, 0]
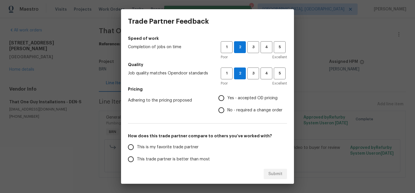
click at [227, 108] on input "No - required a change order" at bounding box center [221, 110] width 12 height 12
radio input "true"
click at [158, 156] on span "This trade partner is better than most" at bounding box center [173, 159] width 73 height 6
click at [137, 156] on input "This trade partner is better than most" at bounding box center [131, 159] width 12 height 12
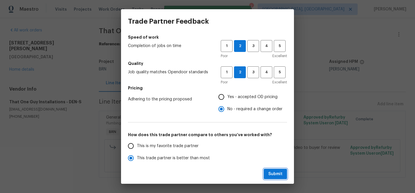
click at [268, 172] on span "Submit" at bounding box center [275, 173] width 14 height 7
radio input "true"
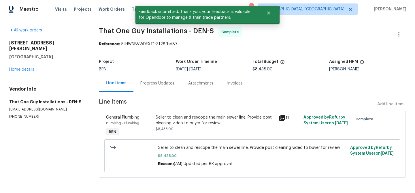
click at [153, 86] on div "Progress Updates" at bounding box center [157, 83] width 34 height 6
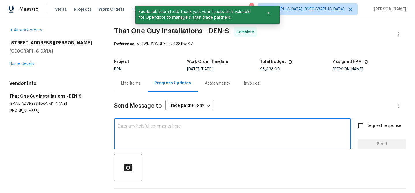
click at [155, 126] on textarea at bounding box center [232, 134] width 230 height 20
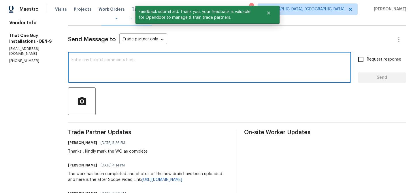
scroll to position [71, 0]
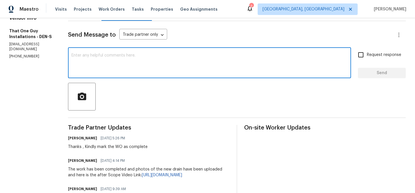
paste textarea "WO is approved, Please upload the invoice under the invoice section.Thanks"
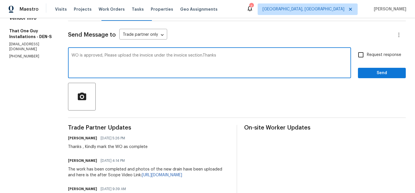
type textarea "WO is approved, Please upload the invoice under the invoice section.Thanks"
click at [365, 55] on input "Request response" at bounding box center [360, 55] width 12 height 12
checkbox input "true"
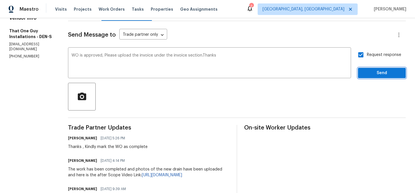
click at [366, 70] on span "Send" at bounding box center [381, 72] width 39 height 7
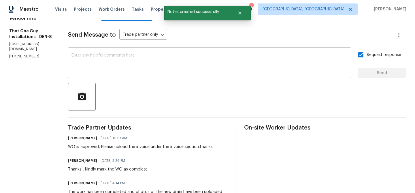
scroll to position [27, 0]
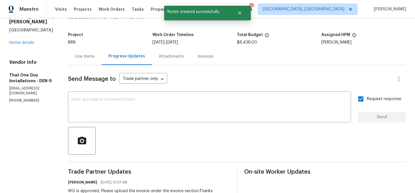
click at [198, 55] on div "Invoices" at bounding box center [206, 57] width 16 height 6
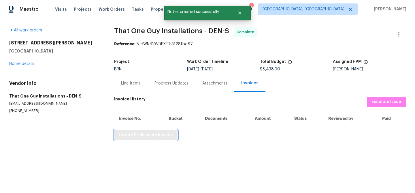
click at [127, 135] on span "Create Preliminary Invoice" at bounding box center [146, 134] width 54 height 7
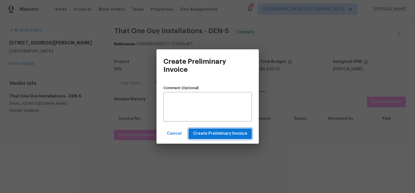
click at [212, 136] on span "Create Preliminary Invoice" at bounding box center [220, 133] width 54 height 7
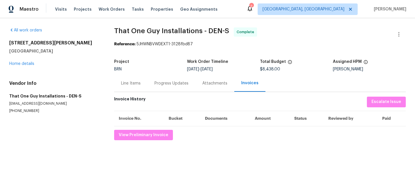
click at [167, 73] on div "Project BRN Work Order Timeline 8/5/2025 - 8/7/2025 Total Budget $8,438.00 Assi…" at bounding box center [259, 65] width 291 height 18
click at [165, 81] on div "Progress Updates" at bounding box center [171, 83] width 34 height 6
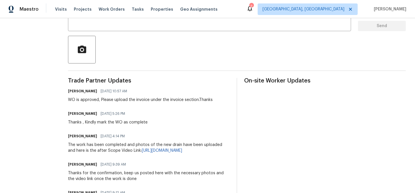
scroll to position [122, 0]
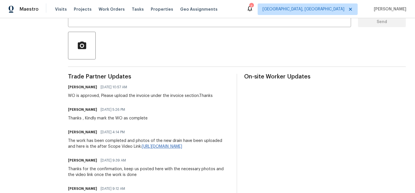
drag, startPoint x: 226, startPoint y: 145, endPoint x: 122, endPoint y: 147, distance: 104.0
copy link "https://youtu.be/Lbsw2VW8jjo?si=opZ_BFvm3VlcXvgc"
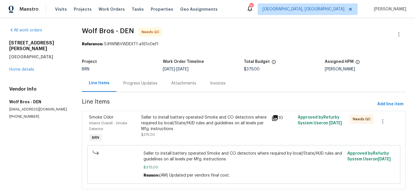
click at [159, 118] on div "Seller to install battery operated Smoke and CO detectors where required by loc…" at bounding box center [204, 122] width 127 height 17
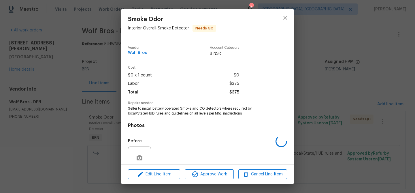
scroll to position [48, 0]
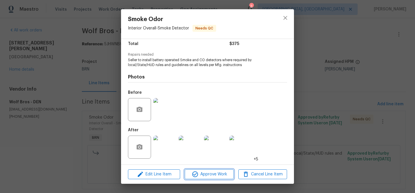
click at [202, 174] on span "Approve Work" at bounding box center [208, 173] width 45 height 7
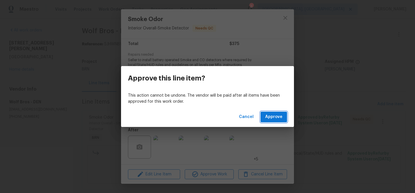
click at [274, 114] on span "Approve" at bounding box center [273, 116] width 17 height 7
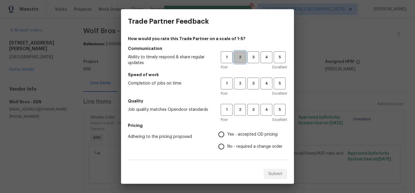
click at [238, 61] on button "2" at bounding box center [240, 57] width 12 height 12
click at [254, 52] on button "3" at bounding box center [253, 57] width 12 height 12
click at [254, 80] on span "3" at bounding box center [253, 83] width 11 height 7
click at [253, 109] on span "3" at bounding box center [253, 109] width 11 height 7
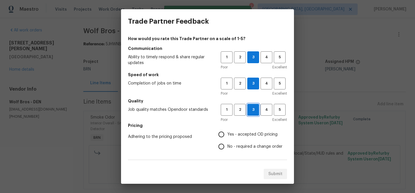
scroll to position [36, 0]
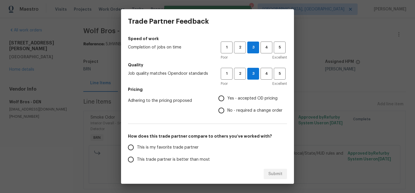
click at [223, 111] on input "No - required a change order" at bounding box center [221, 110] width 12 height 12
radio input "true"
click at [150, 155] on label "This trade partner is better than most" at bounding box center [170, 159] width 91 height 12
click at [137, 155] on input "This trade partner is better than most" at bounding box center [131, 159] width 12 height 12
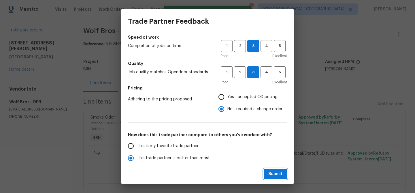
click at [272, 172] on span "Submit" at bounding box center [275, 173] width 14 height 7
radio input "true"
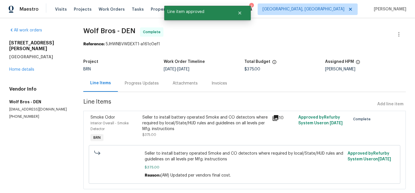
click at [174, 120] on div "Seller to install battery operated Smoke and CO detectors where required by loc…" at bounding box center [205, 122] width 126 height 17
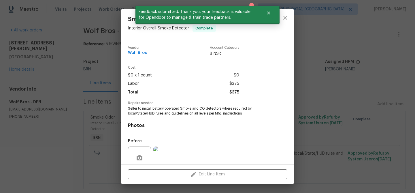
scroll to position [48, 0]
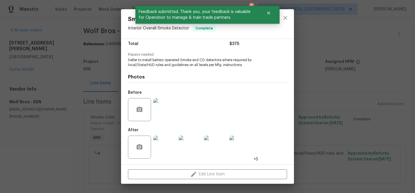
click at [170, 154] on img at bounding box center [164, 146] width 23 height 23
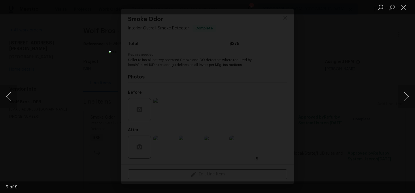
click at [79, 89] on div "Lightbox" at bounding box center [207, 96] width 415 height 193
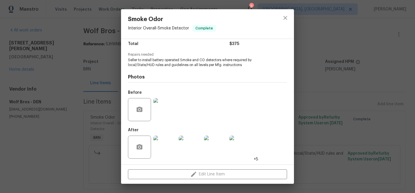
click at [89, 86] on div "Smoke Odor Interior Overall - Smoke Detector Complete Vendor Wolf Bros Account …" at bounding box center [207, 96] width 415 height 193
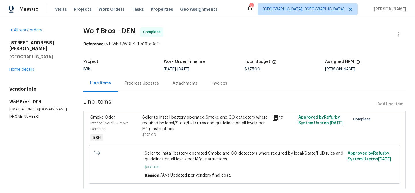
click at [166, 80] on div "Attachments" at bounding box center [185, 83] width 39 height 17
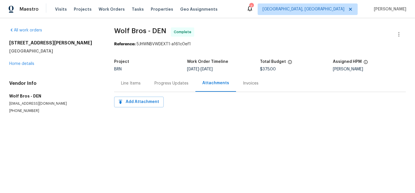
click at [164, 77] on div "Progress Updates" at bounding box center [171, 83] width 48 height 17
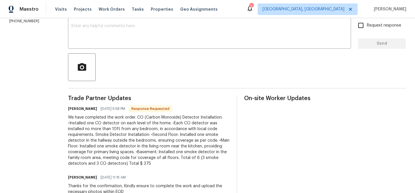
scroll to position [94, 0]
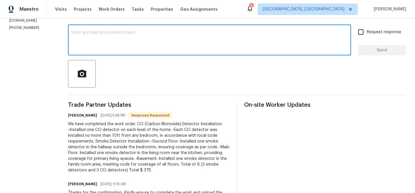
click at [81, 49] on textarea at bounding box center [209, 41] width 276 height 20
paste textarea "WO is approved, Please upload the invoice under the invoice section.Thanks"
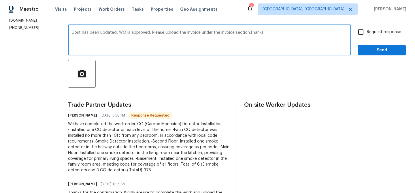
type textarea "Cost has been updated, WO is approved, Please upload the invoice under the invo…"
click at [370, 31] on span "Request response" at bounding box center [384, 32] width 34 height 6
click at [367, 31] on input "Request response" at bounding box center [360, 32] width 12 height 12
checkbox input "true"
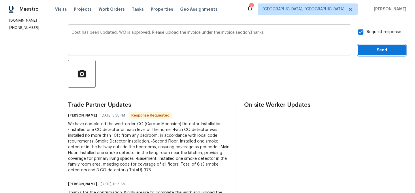
click at [366, 52] on span "Send" at bounding box center [381, 50] width 39 height 7
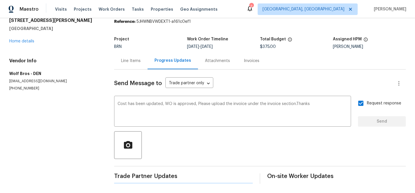
scroll to position [0, 0]
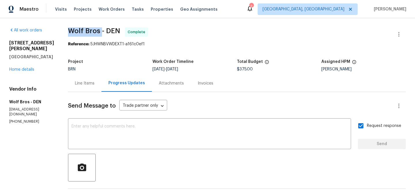
drag, startPoint x: 62, startPoint y: 31, endPoint x: 97, endPoint y: 31, distance: 34.3
copy span "Wolf Bros"
click at [81, 87] on div "Line Items" at bounding box center [84, 83] width 33 height 17
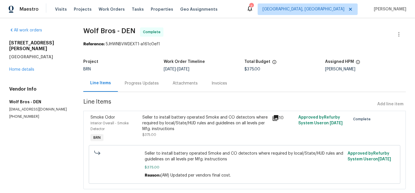
click at [161, 109] on section "Wolf Bros - DEN Complete Reference: 5JHWNBVWDEXT1-a161c0ef1 Project BRN Work Or…" at bounding box center [244, 111] width 322 height 168
click at [161, 118] on div "Seller to install battery operated Smoke and CO detectors where required by loc…" at bounding box center [205, 122] width 126 height 17
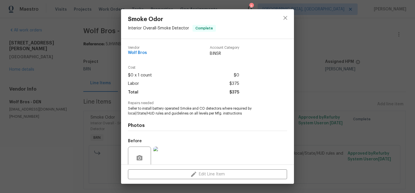
click at [150, 112] on span "Seller to install battery operated Smoke and CO detectors where required by loc…" at bounding box center [199, 111] width 143 height 10
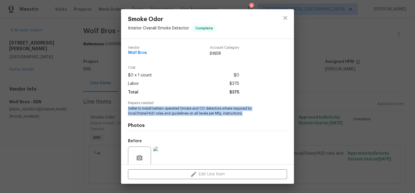
click at [150, 112] on span "Seller to install battery operated Smoke and CO detectors where required by loc…" at bounding box center [199, 111] width 143 height 10
copy span "Seller to install battery operated Smoke and CO detectors where required by loc…"
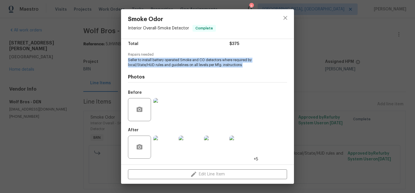
click at [158, 111] on img at bounding box center [164, 109] width 23 height 23
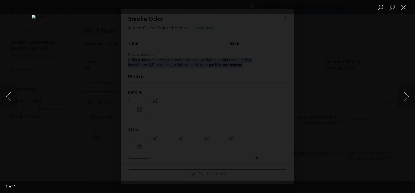
click at [43, 64] on div "Lightbox" at bounding box center [207, 96] width 415 height 193
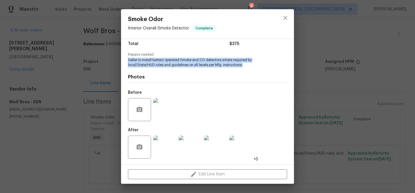
click at [165, 144] on img at bounding box center [164, 146] width 23 height 23
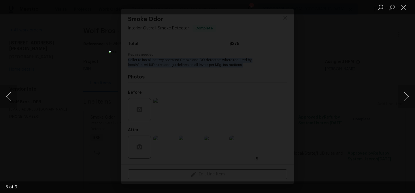
click at [168, 50] on img "Lightbox" at bounding box center [207, 96] width 197 height 92
click at [74, 60] on div "Lightbox" at bounding box center [207, 96] width 415 height 193
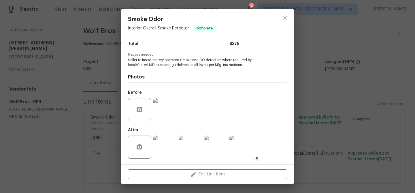
click at [90, 62] on div "Smoke Odor Interior Overall - Smoke Detector Complete Vendor Wolf Bros Account …" at bounding box center [207, 96] width 415 height 193
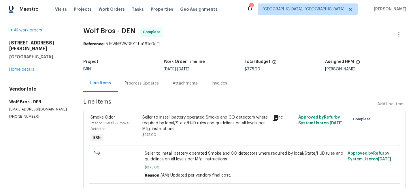
click at [218, 81] on div "Invoices" at bounding box center [219, 83] width 16 height 6
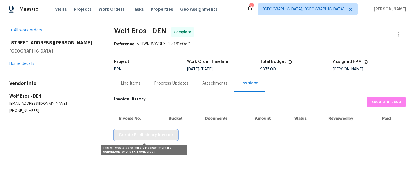
click at [130, 135] on span "Create Preliminary Invoice" at bounding box center [146, 134] width 54 height 7
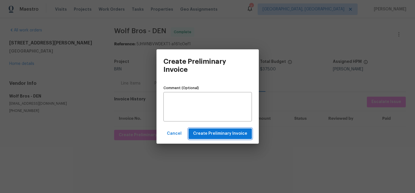
click at [200, 131] on span "Create Preliminary Invoice" at bounding box center [220, 133] width 54 height 7
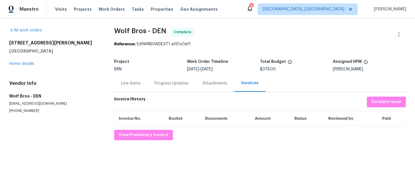
click at [209, 8] on div "Visits Projects Work Orders Tasks Properties Geo Assignments" at bounding box center [139, 9] width 169 height 12
click at [160, 80] on div "Progress Updates" at bounding box center [171, 83] width 34 height 6
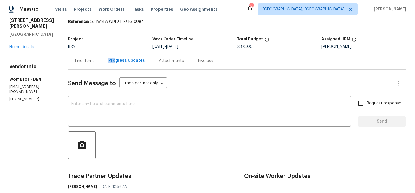
scroll to position [30, 0]
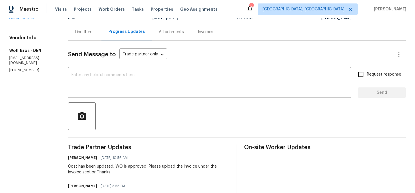
scroll to position [58, 0]
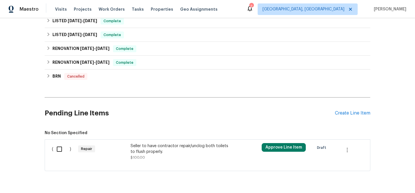
scroll to position [253, 0]
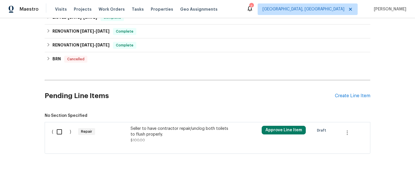
click at [153, 142] on div "Seller to have contractor repair/unclog both toilets to flush properly. $100.00" at bounding box center [180, 134] width 101 height 17
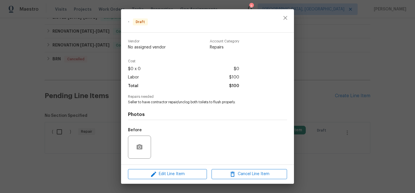
scroll to position [37, 0]
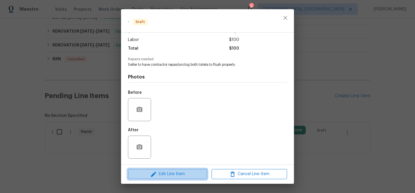
click at [156, 172] on icon "button" at bounding box center [153, 173] width 5 height 5
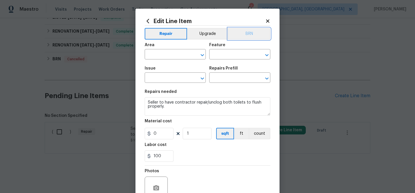
click at [235, 37] on button "BRN" at bounding box center [249, 34] width 42 height 12
click at [172, 62] on span "Area ​" at bounding box center [175, 50] width 61 height 23
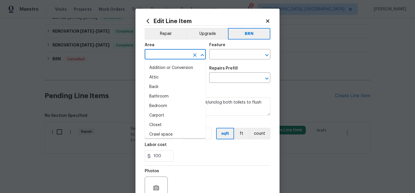
click at [164, 55] on input "text" at bounding box center [167, 54] width 45 height 9
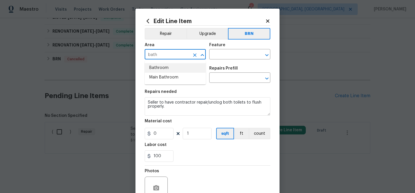
click at [165, 69] on li "Bathroom" at bounding box center [175, 68] width 61 height 10
type input "Bathroom"
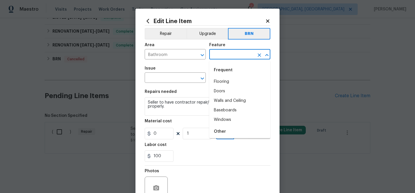
click at [223, 58] on input "text" at bounding box center [231, 54] width 45 height 9
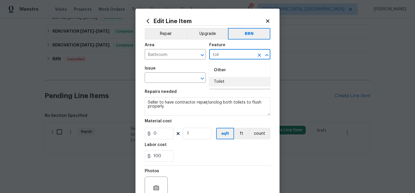
click at [225, 82] on li "Toilet" at bounding box center [239, 82] width 61 height 10
type input "Toilet"
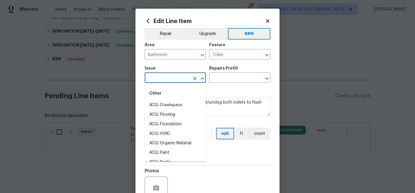
click at [178, 77] on input "text" at bounding box center [167, 78] width 45 height 9
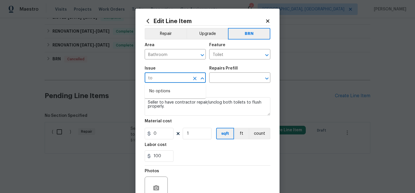
type input "t"
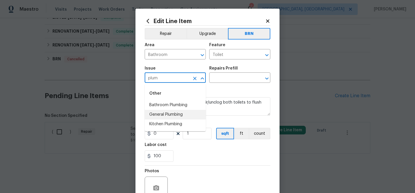
click at [171, 107] on li "Bathroom Plumbing" at bounding box center [175, 105] width 61 height 10
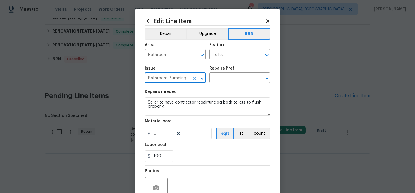
type input "Bathroom Plumbing"
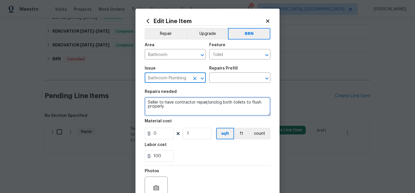
click at [171, 107] on textarea "Seller to have contractor repair/unclog both toilets to flush properly." at bounding box center [208, 106] width 126 height 18
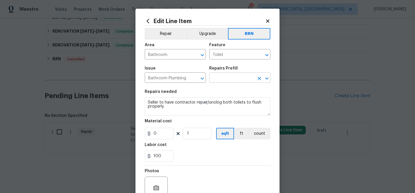
click at [215, 77] on input "text" at bounding box center [231, 78] width 45 height 9
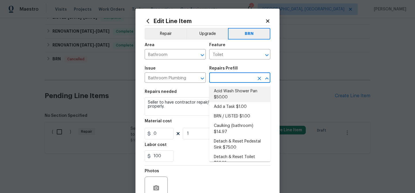
click at [223, 89] on li "Acid Wash Shower Pan $50.00" at bounding box center [239, 94] width 61 height 16
type input "Plumbing"
type input "Acid Wash Shower Pan $50.00"
type textarea "Prep and acid wash/deep clean the shower pan."
type input "50"
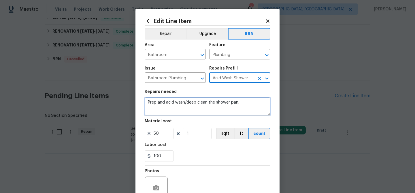
click at [188, 109] on textarea "Prep and acid wash/deep clean the shower pan." at bounding box center [208, 106] width 126 height 18
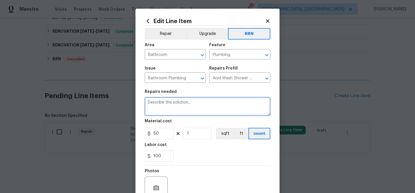
paste textarea "Seller to have contractor repair/unclog both toilets to flush properly."
type textarea "Seller to have contractor repair/unclog both toilets to flush properly."
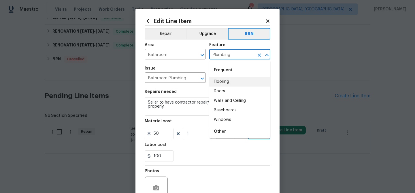
click at [215, 57] on input "Plumbing" at bounding box center [231, 54] width 45 height 9
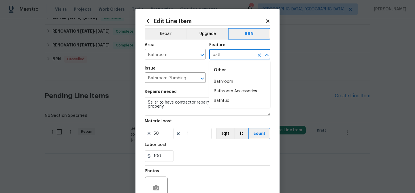
click at [217, 78] on li "Bathroom" at bounding box center [239, 82] width 61 height 10
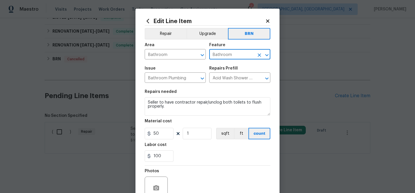
type input "Bathroom"
click at [169, 133] on input "50" at bounding box center [159, 134] width 29 height 12
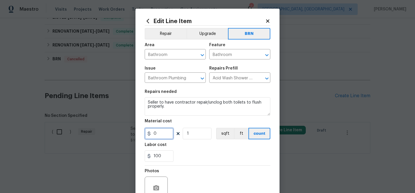
scroll to position [56, 0]
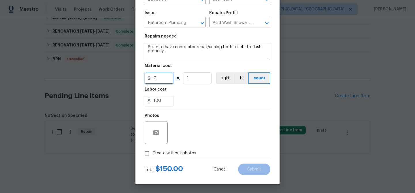
type input "0"
click at [151, 153] on input "Create without photos" at bounding box center [146, 152] width 11 height 11
checkbox input "true"
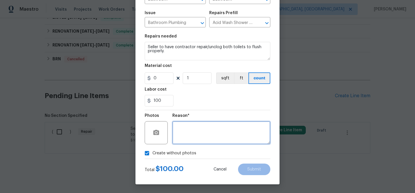
click at [197, 143] on textarea at bounding box center [221, 132] width 98 height 23
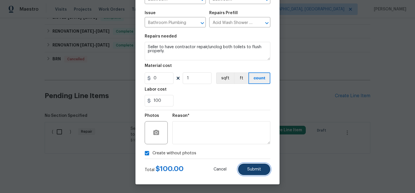
click at [257, 170] on span "Submit" at bounding box center [254, 169] width 14 height 4
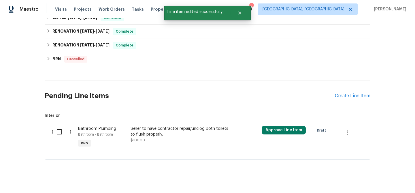
click at [59, 131] on input "checkbox" at bounding box center [61, 132] width 16 height 12
checkbox input "true"
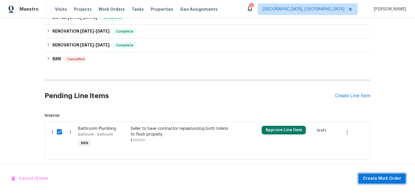
click at [376, 181] on span "Create Work Order" at bounding box center [382, 178] width 38 height 7
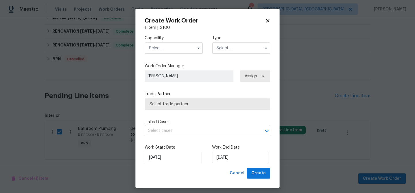
click at [177, 44] on input "text" at bounding box center [174, 48] width 58 height 12
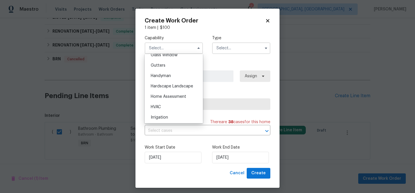
scroll to position [263, 0]
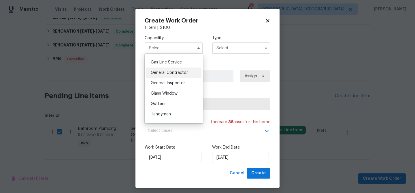
click at [176, 75] on div "General Contractor" at bounding box center [173, 72] width 55 height 10
type input "General Contractor"
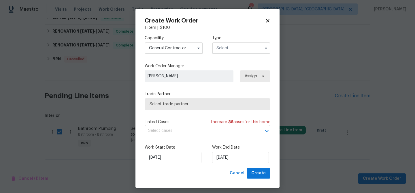
click at [224, 45] on input "text" at bounding box center [241, 48] width 58 height 12
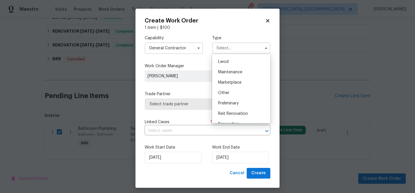
scroll to position [94, 0]
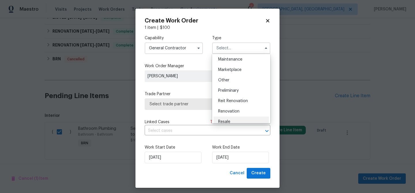
click at [224, 119] on div "Resale" at bounding box center [240, 121] width 55 height 10
type input "Resale"
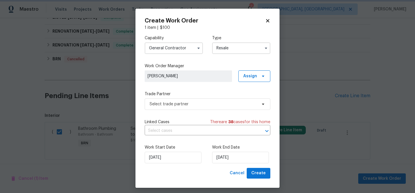
scroll to position [0, 0]
click at [182, 96] on label "Trade Partner" at bounding box center [208, 94] width 126 height 6
click at [171, 103] on span "Select trade partner" at bounding box center [202, 104] width 107 height 6
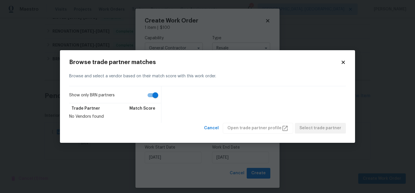
click at [153, 95] on input "Show only BRN partners" at bounding box center [155, 95] width 33 height 11
checkbox input "false"
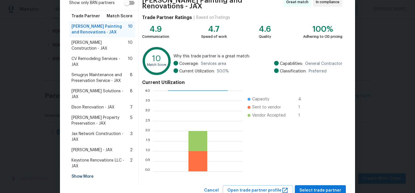
scroll to position [51, 0]
click at [93, 130] on span "Jax Network Construction - JAX" at bounding box center [100, 136] width 59 height 12
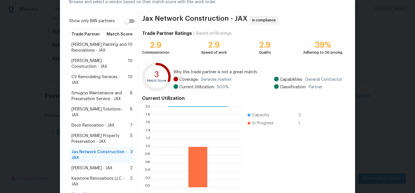
scroll to position [61, 0]
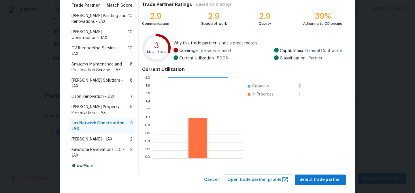
click at [84, 160] on div "Show More" at bounding box center [102, 165] width 66 height 10
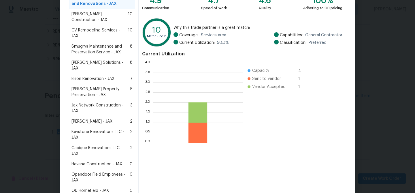
scroll to position [83, 0]
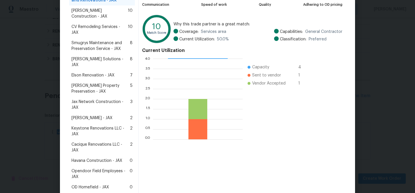
click at [90, 99] on span "Jax Network Construction - JAX" at bounding box center [100, 105] width 59 height 12
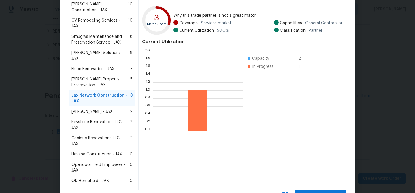
scroll to position [96, 0]
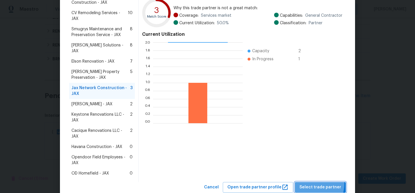
click at [311, 182] on button "Select trade partner" at bounding box center [320, 187] width 51 height 11
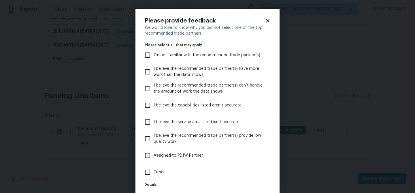
scroll to position [0, 0]
click at [148, 174] on input "Other" at bounding box center [147, 172] width 12 height 12
checkbox input "true"
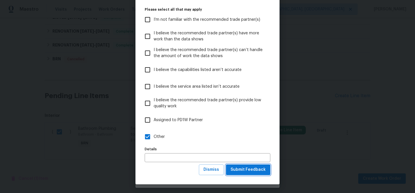
click at [244, 172] on span "Submit Feedback" at bounding box center [247, 169] width 35 height 7
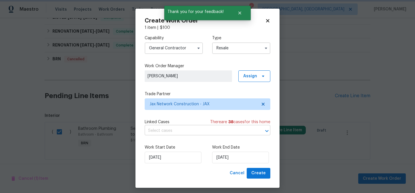
scroll to position [0, 0]
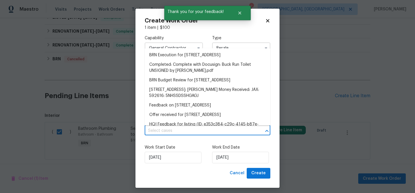
click at [170, 133] on input "text" at bounding box center [199, 130] width 109 height 9
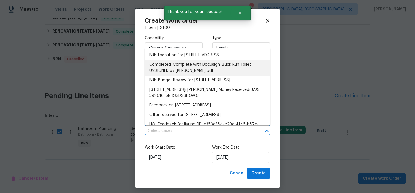
click at [163, 60] on li "BRN Execution for 287 Buck Run Way, Saint Augustine, FL 32092" at bounding box center [208, 55] width 126 height 10
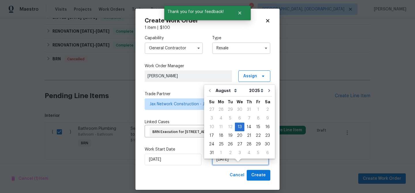
click at [223, 165] on input "13/08/2025" at bounding box center [240, 159] width 57 height 12
click at [256, 125] on div "15" at bounding box center [257, 127] width 9 height 8
type input "15/08/2025"
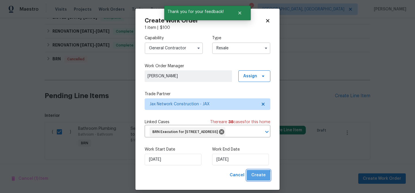
click at [258, 179] on span "Create" at bounding box center [258, 174] width 14 height 7
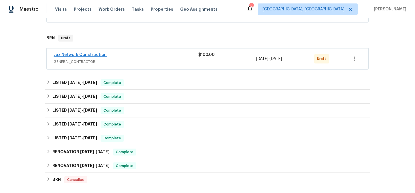
scroll to position [137, 0]
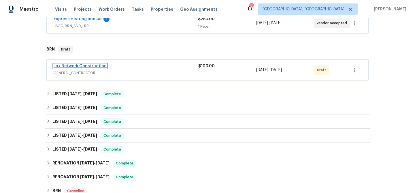
click at [85, 67] on link "Jax Network Construction" at bounding box center [80, 66] width 53 height 4
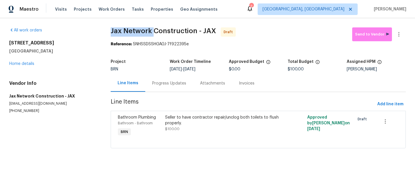
drag, startPoint x: 106, startPoint y: 30, endPoint x: 150, endPoint y: 30, distance: 44.1
click at [150, 30] on div "All work orders 287 Buck Run Way Saint Augustine, FL 32092 Home details Vendor …" at bounding box center [207, 91] width 415 height 146
copy span "Jax Network"
click at [88, 56] on div "287 Buck Run Way Saint Augustine, FL 32092 Home details" at bounding box center [53, 53] width 88 height 26
click at [162, 82] on div "Progress Updates" at bounding box center [169, 83] width 34 height 6
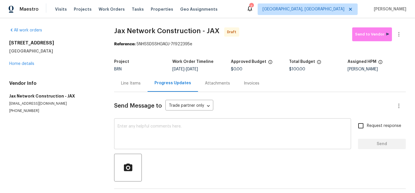
click at [162, 127] on textarea at bounding box center [232, 134] width 230 height 20
paste textarea "Hi, I'm Ananthi from Opendoor. Just wanted to check if you received the WO for …"
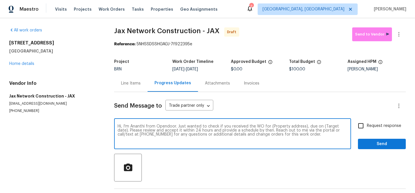
drag, startPoint x: 304, startPoint y: 126, endPoint x: 269, endPoint y: 127, distance: 34.6
click at [269, 127] on textarea "Hi, I'm Ananthi from Opendoor. Just wanted to check if you received the WO for …" at bounding box center [232, 134] width 230 height 20
paste textarea "287 Buck Run Way, Saint Augustine, FL 32092"
click at [270, 126] on textarea "Hi, I'm Ananthi from Opendoor. Just wanted to check if you received the WO for …" at bounding box center [232, 134] width 230 height 20
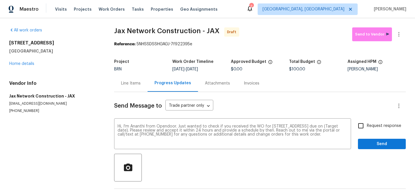
drag, startPoint x: 194, startPoint y: 69, endPoint x: 213, endPoint y: 69, distance: 18.1
click at [198, 69] on span "8/15/2025" at bounding box center [192, 69] width 12 height 4
copy span "8/15/2025"
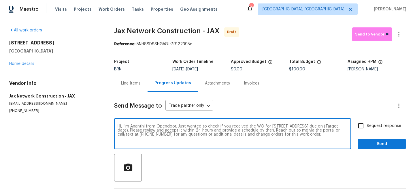
drag, startPoint x: 168, startPoint y: 131, endPoint x: 147, endPoint y: 130, distance: 20.5
click at [147, 130] on textarea "Hi, I'm Ananthi from Opendoor. Just wanted to check if you received the WO for …" at bounding box center [232, 134] width 230 height 20
paste textarea "8/15/2025"
type textarea "Hi, I'm Ananthi from Opendoor. Just wanted to check if you received the WO for …"
click at [365, 127] on input "Request response" at bounding box center [360, 125] width 12 height 12
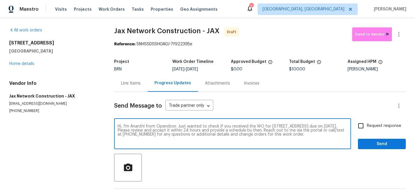
checkbox input "true"
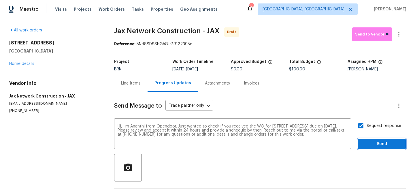
click at [365, 143] on span "Send" at bounding box center [381, 143] width 39 height 7
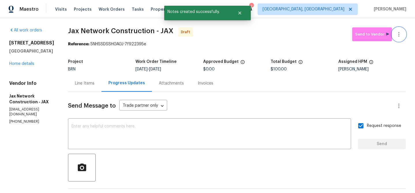
click at [401, 30] on button "button" at bounding box center [399, 34] width 14 height 14
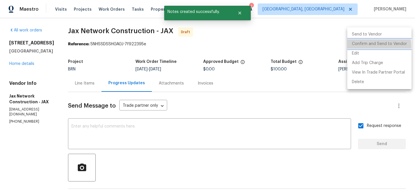
click at [364, 46] on li "Confirm and Send to Vendor" at bounding box center [379, 44] width 64 height 10
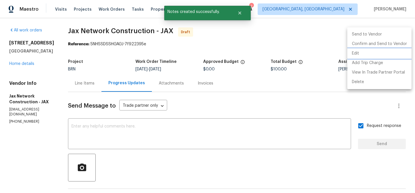
click at [139, 46] on div at bounding box center [207, 96] width 415 height 193
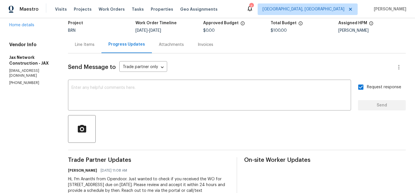
scroll to position [39, 0]
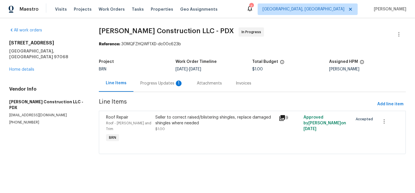
click at [161, 81] on div "Progress Updates 1" at bounding box center [161, 83] width 43 height 6
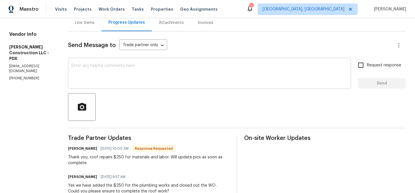
scroll to position [61, 0]
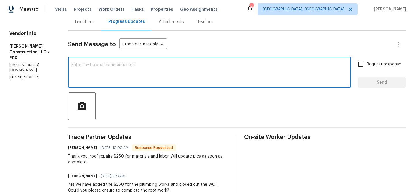
click at [119, 78] on textarea at bounding box center [209, 73] width 276 height 20
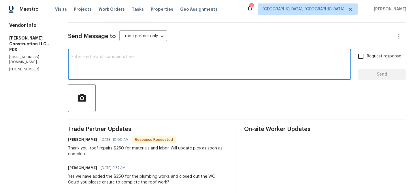
scroll to position [37, 0]
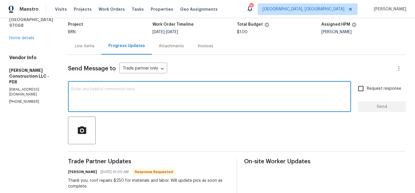
click at [95, 39] on div "Line Items" at bounding box center [84, 45] width 33 height 17
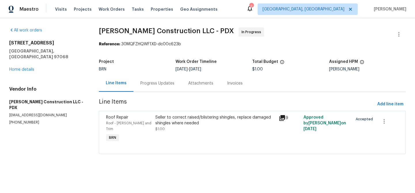
click at [181, 120] on div "Seller to correct raised/blistering shingles, replace damaged shingles where ne…" at bounding box center [215, 120] width 120 height 12
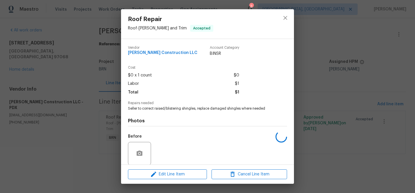
scroll to position [43, 0]
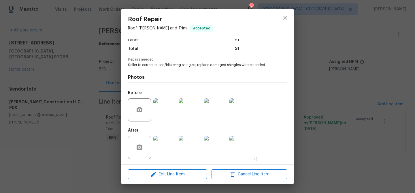
click at [163, 146] on img at bounding box center [164, 147] width 23 height 23
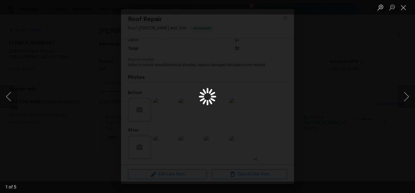
click at [62, 123] on div "Lightbox" at bounding box center [207, 96] width 415 height 193
click at [65, 109] on div "Lightbox" at bounding box center [207, 96] width 415 height 193
click at [76, 103] on div "Lightbox" at bounding box center [207, 96] width 415 height 193
click at [87, 101] on div "Lightbox" at bounding box center [207, 96] width 415 height 193
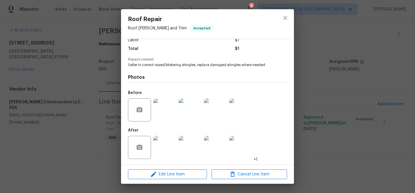
click at [164, 104] on img at bounding box center [164, 109] width 23 height 23
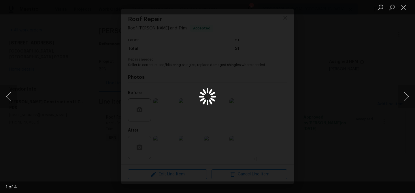
click at [72, 29] on div "Lightbox" at bounding box center [207, 96] width 415 height 193
click at [403, 7] on button "Close lightbox" at bounding box center [403, 7] width 12 height 10
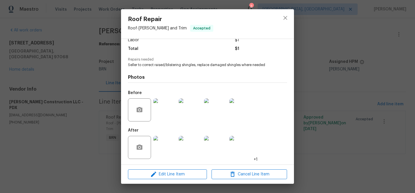
click at [145, 36] on div "Roof Repair Roof - Eaves and Trim Accepted" at bounding box center [170, 23] width 99 height 29
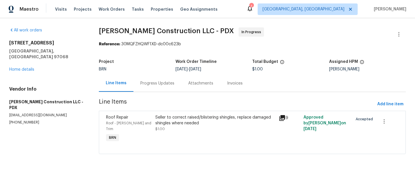
click at [158, 78] on div "Progress Updates" at bounding box center [157, 83] width 48 height 17
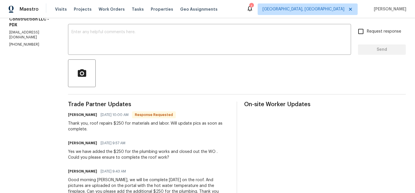
scroll to position [96, 0]
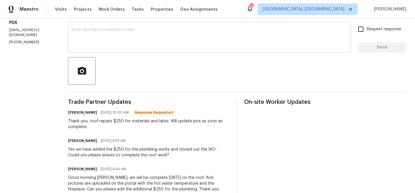
click at [105, 48] on div "x ​" at bounding box center [209, 37] width 283 height 29
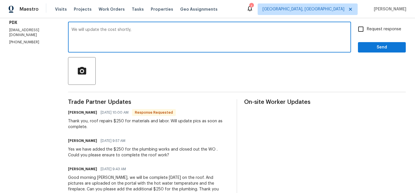
type textarea "We will update the cost shortly,"
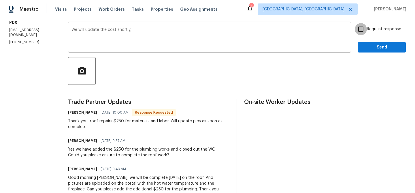
click at [363, 26] on input "Request response" at bounding box center [360, 29] width 12 height 12
checkbox input "true"
click at [363, 49] on span "Send" at bounding box center [381, 47] width 39 height 7
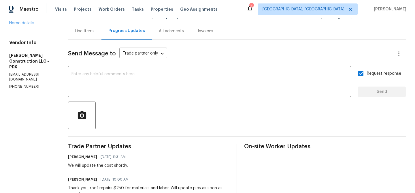
scroll to position [0, 0]
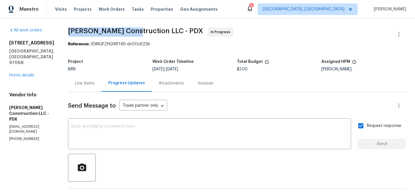
drag, startPoint x: 78, startPoint y: 33, endPoint x: 147, endPoint y: 30, distance: 69.7
copy span "Bowen Construction"
click at [95, 79] on div "Line Items" at bounding box center [84, 83] width 33 height 17
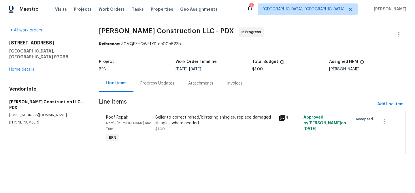
click at [158, 116] on div "Seller to correct raised/blistering shingles, replace damaged shingles where ne…" at bounding box center [215, 120] width 120 height 12
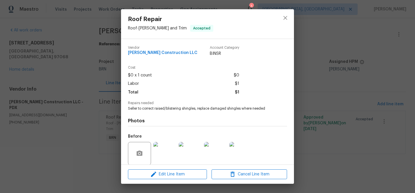
click at [155, 105] on div "Repairs needed Seller to correct raised/blistering shingles, replace damaged sh…" at bounding box center [207, 106] width 159 height 10
click at [144, 109] on span "Seller to correct raised/blistering shingles, replace damaged shingles where ne…" at bounding box center [199, 108] width 143 height 5
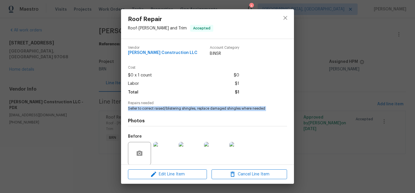
click at [144, 109] on span "Seller to correct raised/blistering shingles, replace damaged shingles where ne…" at bounding box center [199, 108] width 143 height 5
copy span "Seller to correct raised/blistering shingles, replace damaged shingles where ne…"
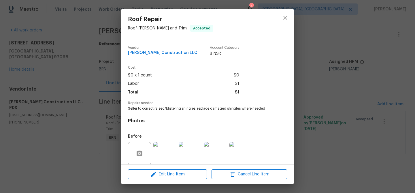
click at [91, 73] on div "Roof Repair Roof - Eaves and Trim Accepted Vendor Bowen Construction LLC Accoun…" at bounding box center [207, 96] width 415 height 193
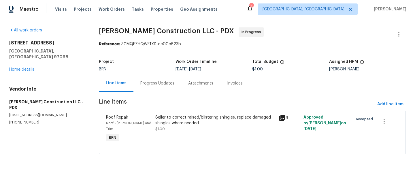
click at [155, 80] on div "Progress Updates" at bounding box center [157, 83] width 48 height 17
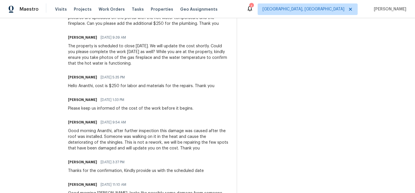
scroll to position [286, 0]
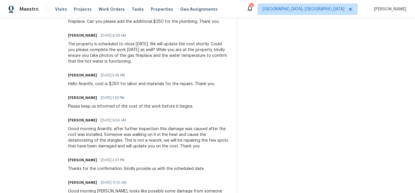
drag, startPoint x: 126, startPoint y: 129, endPoint x: 198, endPoint y: 137, distance: 71.9
click at [198, 137] on div "Good morning Ananthi, after further inspection this damage was caused after the…" at bounding box center [149, 137] width 162 height 23
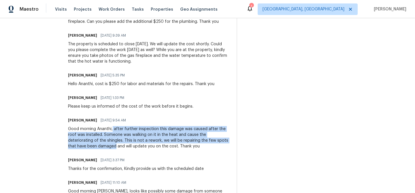
drag, startPoint x: 124, startPoint y: 128, endPoint x: 138, endPoint y: 144, distance: 21.0
click at [138, 144] on div "Good morning Ananthi, after further inspection this damage was caused after the…" at bounding box center [149, 137] width 162 height 23
copy div "after further inspection this damage was caused after the roof was installed. S…"
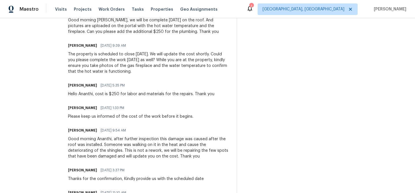
click at [107, 94] on div "Hello Ananthi, cost is $250 for labor and materials for the repairs. Thank you" at bounding box center [141, 94] width 146 height 6
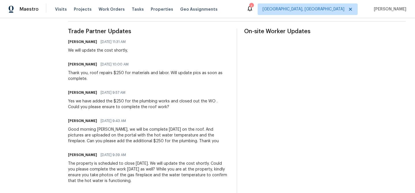
scroll to position [156, 0]
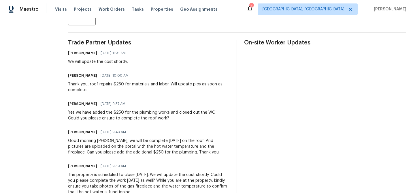
drag, startPoint x: 102, startPoint y: 84, endPoint x: 167, endPoint y: 82, distance: 64.5
click at [166, 82] on div "Thank you, roof repairs $250 for materials and labor. Will update pics as soon …" at bounding box center [149, 87] width 162 height 12
drag, startPoint x: 177, startPoint y: 84, endPoint x: 164, endPoint y: 83, distance: 13.2
click at [164, 83] on div "Thank you, roof repairs $250 for materials and labor. Will update pics as soon …" at bounding box center [149, 87] width 162 height 12
click at [155, 83] on div "Thank you, roof repairs $250 for materials and labor. Will update pics as soon …" at bounding box center [149, 87] width 162 height 12
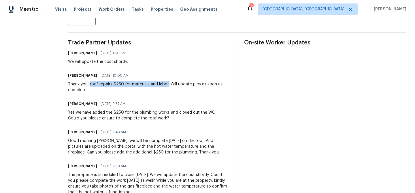
drag, startPoint x: 102, startPoint y: 84, endPoint x: 178, endPoint y: 83, distance: 76.6
click at [178, 83] on div "Thank you, roof repairs $250 for materials and labor. Will update pics as soon …" at bounding box center [149, 87] width 162 height 12
copy div "roof repairs $250 for materials and labor."
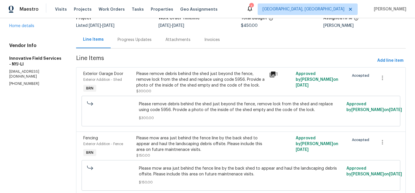
click at [139, 47] on div "Progress Updates" at bounding box center [135, 39] width 48 height 17
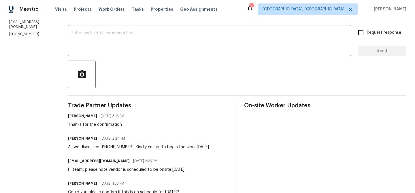
scroll to position [95, 0]
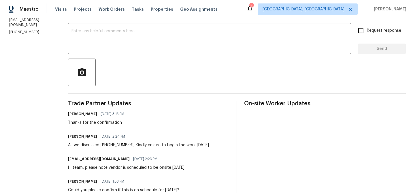
click at [109, 59] on div at bounding box center [236, 72] width 337 height 28
click at [100, 43] on textarea at bounding box center [209, 39] width 276 height 20
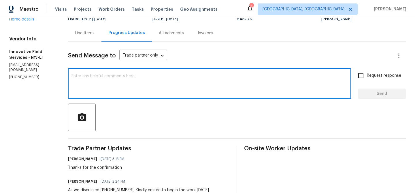
scroll to position [0, 0]
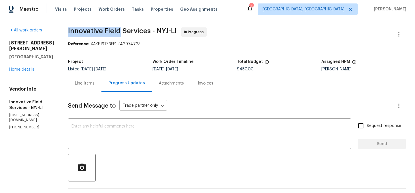
drag, startPoint x: 61, startPoint y: 31, endPoint x: 117, endPoint y: 28, distance: 56.2
copy span "Innovative Field"
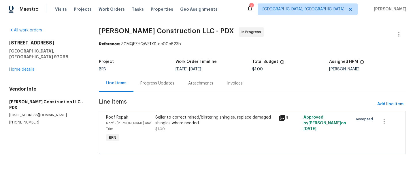
click at [153, 88] on div "Progress Updates" at bounding box center [157, 83] width 48 height 17
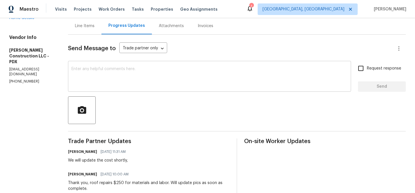
scroll to position [57, 0]
click at [99, 32] on div "Line Items" at bounding box center [84, 26] width 33 height 17
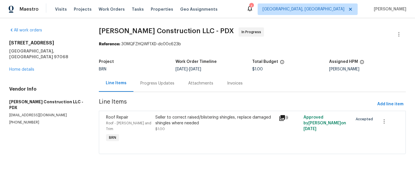
click at [173, 129] on div "Seller to correct raised/blistering shingles, replace damaged shingles where ne…" at bounding box center [215, 122] width 120 height 17
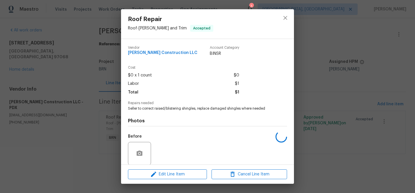
scroll to position [43, 0]
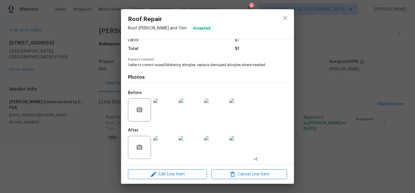
click at [161, 163] on div "Vendor [PERSON_NAME] Construction LLC Account Category BINSR Cost $0 x 1 count …" at bounding box center [207, 101] width 173 height 125
click at [154, 175] on icon "button" at bounding box center [153, 173] width 7 height 7
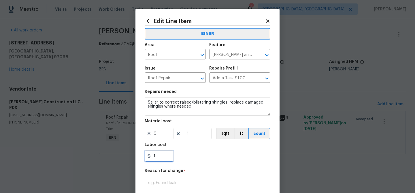
click at [164, 154] on input "1" at bounding box center [159, 156] width 29 height 12
paste input "250"
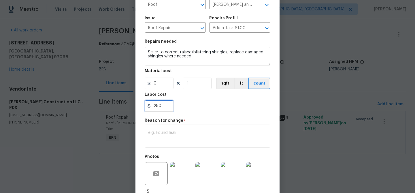
scroll to position [89, 0]
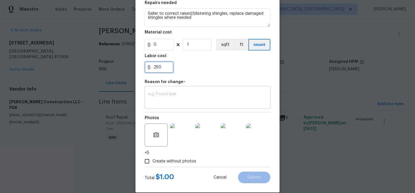
type input "250"
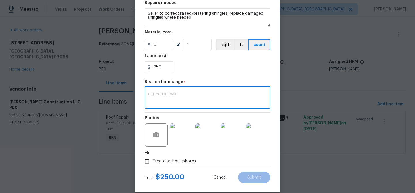
click at [184, 103] on textarea at bounding box center [207, 98] width 119 height 12
paste textarea "(AM) Updated per BR approval"
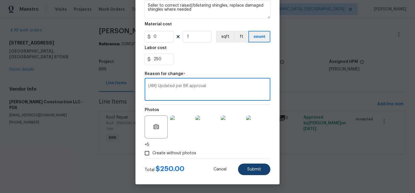
type textarea "(AM) Updated per BR approval"
click at [253, 168] on span "Submit" at bounding box center [254, 169] width 14 height 4
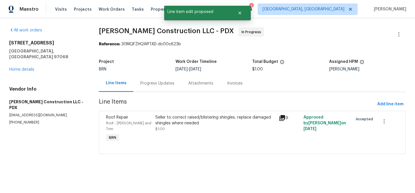
scroll to position [0, 0]
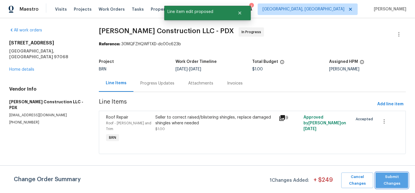
click at [378, 176] on span "Submit Changes" at bounding box center [391, 179] width 27 height 13
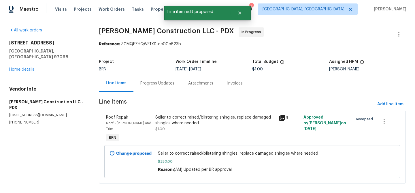
click at [150, 83] on div "Progress Updates" at bounding box center [157, 83] width 34 height 6
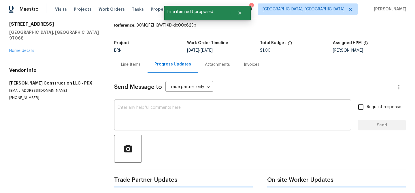
scroll to position [22, 0]
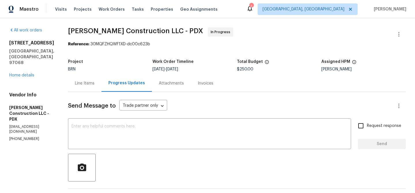
scroll to position [33, 0]
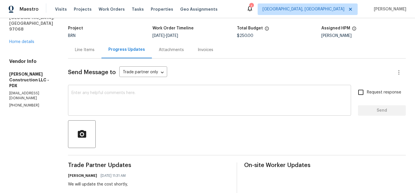
click at [110, 100] on textarea at bounding box center [209, 101] width 276 height 20
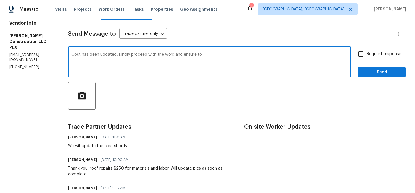
scroll to position [65, 0]
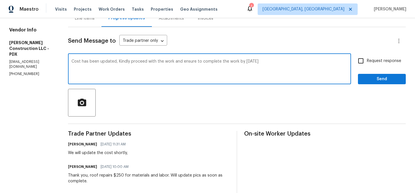
type textarea "Cost has been updated, Kindly proceed with the work and ensure to complete the …"
click at [362, 63] on input "Request response" at bounding box center [360, 61] width 12 height 12
checkbox input "true"
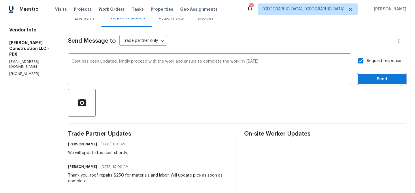
click at [369, 77] on span "Send" at bounding box center [381, 78] width 39 height 7
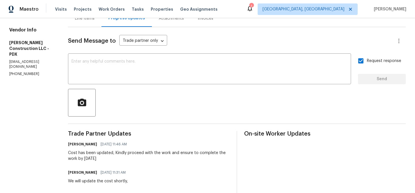
scroll to position [0, 0]
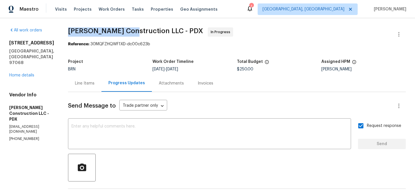
drag, startPoint x: 80, startPoint y: 32, endPoint x: 145, endPoint y: 32, distance: 65.1
copy span "Bowen Construction"
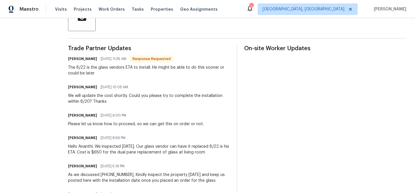
scroll to position [164, 0]
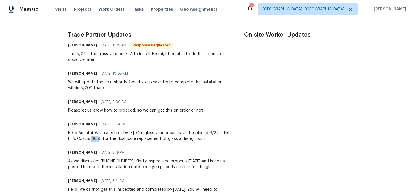
drag, startPoint x: 106, startPoint y: 139, endPoint x: 98, endPoint y: 139, distance: 7.5
click at [98, 139] on div "Hello Ananthi. We inspected today. Our glass vendor can have it replaced 8/22 i…" at bounding box center [149, 136] width 162 height 12
copy div "650"
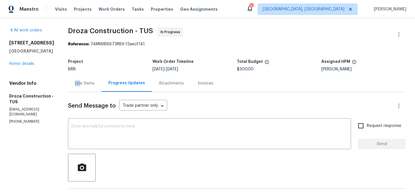
click at [86, 80] on div "Line Items" at bounding box center [85, 83] width 20 height 6
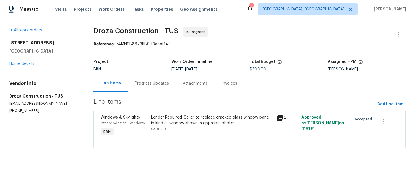
click at [164, 119] on div "Lender Required: Seller to replace cracked glass window pane in kind at window …" at bounding box center [212, 120] width 122 height 12
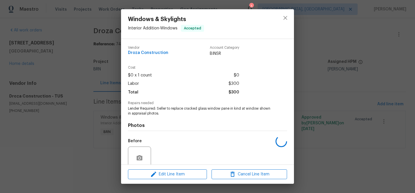
scroll to position [48, 0]
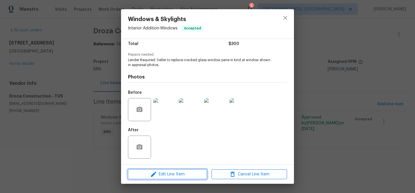
click at [155, 176] on icon "button" at bounding box center [153, 173] width 7 height 7
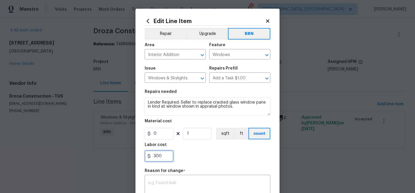
click at [164, 154] on input "300" at bounding box center [159, 156] width 29 height 12
type input "3"
paste input "650"
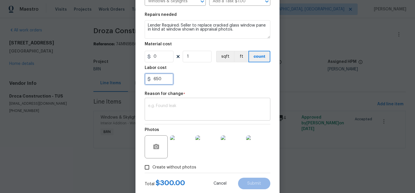
type input "650"
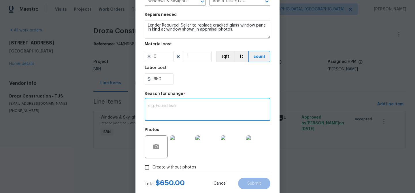
click at [186, 109] on textarea at bounding box center [207, 110] width 119 height 12
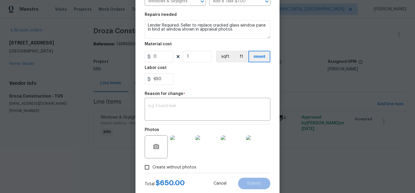
paste textarea "(AM) Updated per vendors final cost."
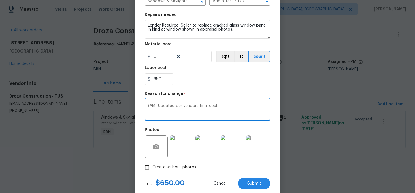
scroll to position [91, 0]
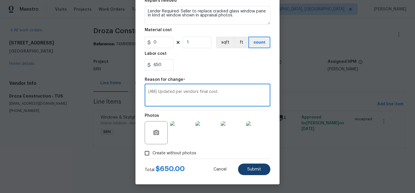
type textarea "(AM) Updated per vendors final cost."
click at [247, 169] on button "Submit" at bounding box center [254, 169] width 32 height 12
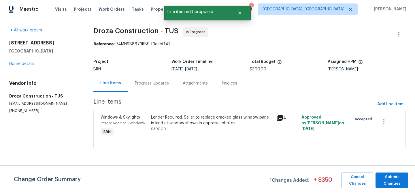
scroll to position [0, 0]
click at [388, 177] on span "Submit Changes" at bounding box center [391, 179] width 27 height 13
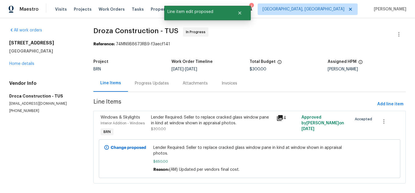
click at [141, 79] on div "Progress Updates" at bounding box center [152, 83] width 48 height 17
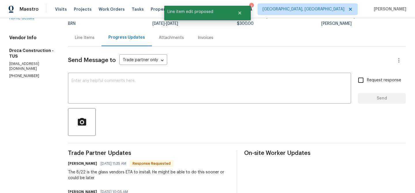
scroll to position [50, 0]
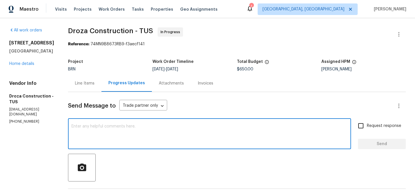
click at [128, 124] on textarea at bounding box center [209, 134] width 276 height 20
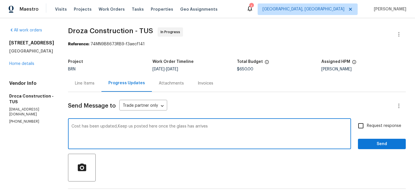
type textarea "Cost has been updated,Keep us posted here once the glass has arrives"
click at [368, 126] on span "Request response" at bounding box center [384, 126] width 34 height 6
click at [367, 126] on input "Request response" at bounding box center [360, 125] width 12 height 12
checkbox input "true"
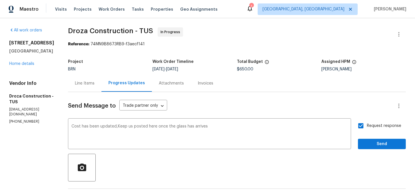
click at [368, 136] on div "Request response Send" at bounding box center [382, 133] width 48 height 29
click at [366, 146] on span "Send" at bounding box center [381, 143] width 39 height 7
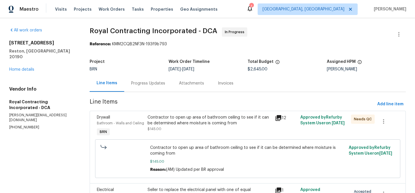
click at [145, 83] on div "Progress Updates" at bounding box center [148, 83] width 34 height 6
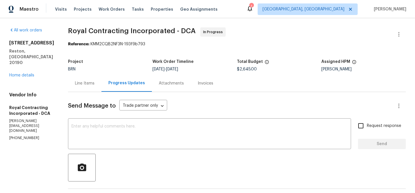
click at [94, 81] on div "Line Items" at bounding box center [85, 83] width 20 height 6
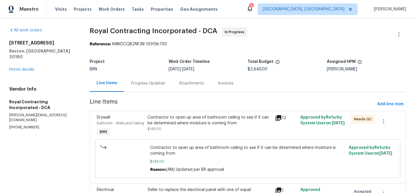
click at [194, 128] on div "Contractor to open up area of bathroom ceiling to see if it can be determined w…" at bounding box center [209, 122] width 124 height 17
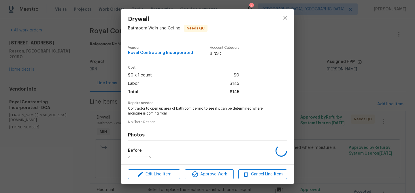
scroll to position [58, 0]
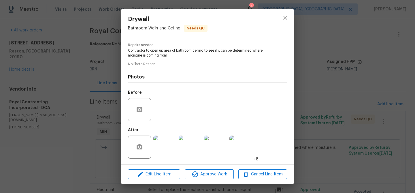
click at [101, 107] on div "Drywall Bathroom - Walls and Ceiling Needs QC Vendor Royal Contracting Incorpor…" at bounding box center [207, 96] width 415 height 193
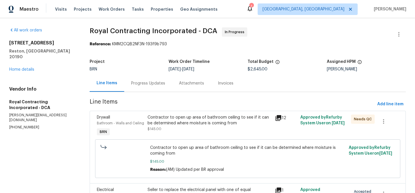
click at [188, 135] on div "Contractor to open up area of bathroom ceiling to see if it can be determined w…" at bounding box center [209, 126] width 127 height 26
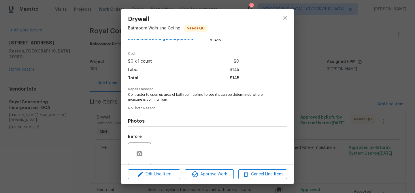
scroll to position [0, 0]
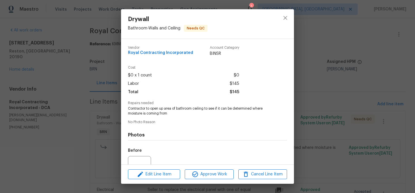
click at [98, 80] on div "Drywall Bathroom - Walls and Ceiling Needs QC Vendor Royal Contracting Incorpor…" at bounding box center [207, 96] width 415 height 193
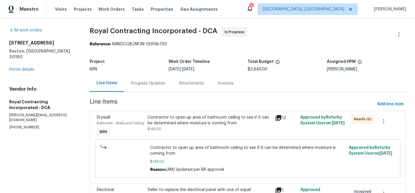
click at [170, 118] on div "Contractor to open up area of bathroom ceiling to see if it can be determined w…" at bounding box center [209, 120] width 124 height 12
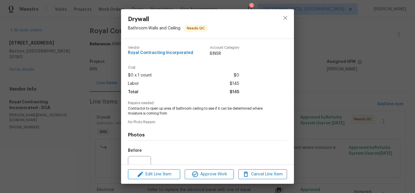
scroll to position [58, 0]
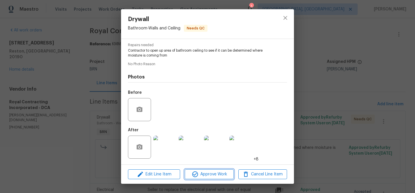
click at [196, 176] on icon "button" at bounding box center [195, 174] width 6 height 6
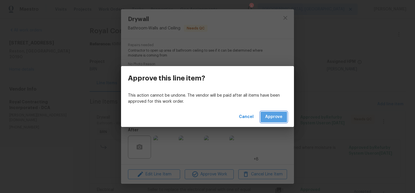
click at [266, 120] on span "Approve" at bounding box center [273, 116] width 17 height 7
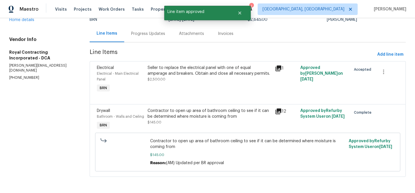
scroll to position [17, 0]
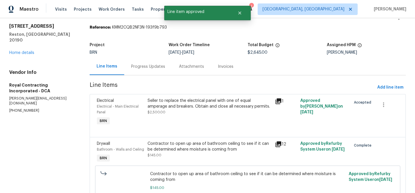
click at [139, 65] on div "Progress Updates" at bounding box center [148, 67] width 34 height 6
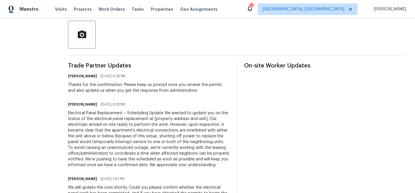
scroll to position [133, 0]
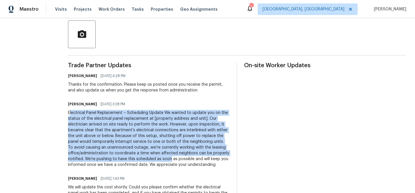
drag, startPoint x: 76, startPoint y: 113, endPoint x: 177, endPoint y: 162, distance: 112.6
click at [177, 161] on div "Electrical Panel Replacement – Scheduling Update We wanted to update you on the…" at bounding box center [149, 139] width 162 height 58
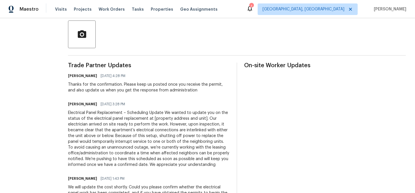
click at [143, 140] on div "Electrical Panel Replacement – Scheduling Update We wanted to update you on the…" at bounding box center [149, 139] width 162 height 58
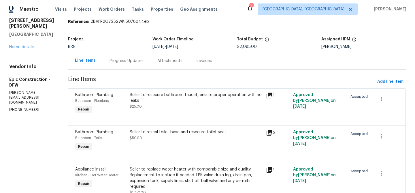
click at [114, 65] on div "Progress Updates" at bounding box center [127, 60] width 48 height 17
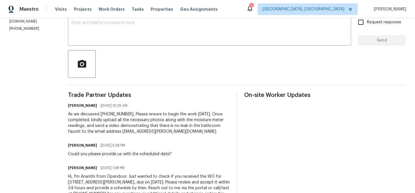
scroll to position [99, 0]
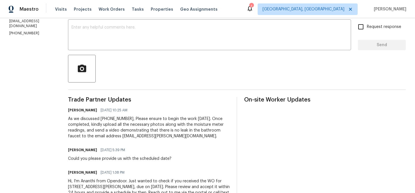
click at [26, 31] on p "(214) 208-1878" at bounding box center [31, 33] width 45 height 5
copy p "1878"
click at [17, 31] on p "(214) 208-1878" at bounding box center [31, 33] width 45 height 5
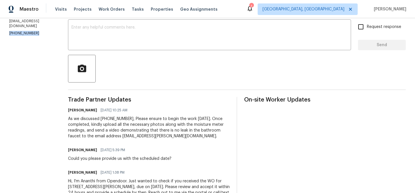
click at [17, 31] on p "(214) 208-1878" at bounding box center [31, 33] width 45 height 5
copy p "(214) 208-1878"
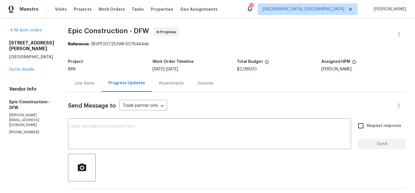
click at [18, 130] on p "(214) 208-1878" at bounding box center [31, 132] width 45 height 5
copy p "(214) 208-1878"
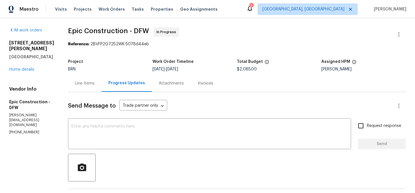
click at [71, 84] on div "Line Items" at bounding box center [84, 83] width 33 height 17
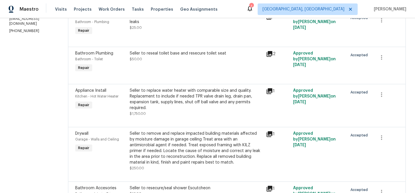
scroll to position [111, 0]
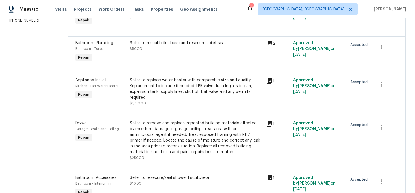
click at [155, 133] on div "Seller to remove and replace impacted building materials affected by moisture d…" at bounding box center [196, 137] width 133 height 35
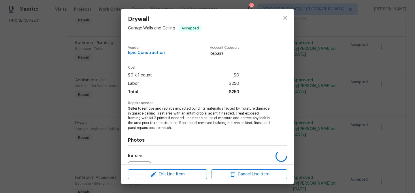
scroll to position [63, 0]
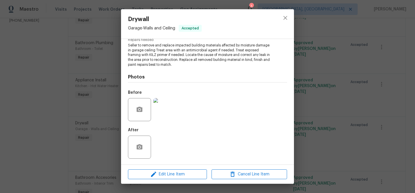
click at [163, 115] on img at bounding box center [164, 109] width 23 height 23
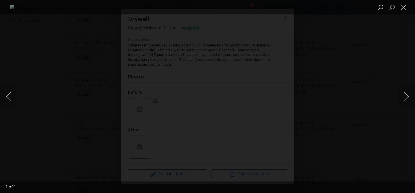
click at [52, 113] on div "Lightbox" at bounding box center [207, 96] width 415 height 193
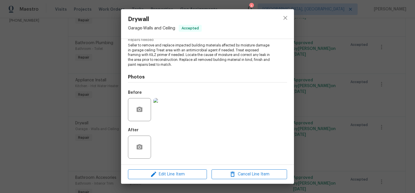
click at [66, 116] on div "Drywall Garage - Walls and Ceiling Accepted Vendor Epic Construction Account Ca…" at bounding box center [207, 96] width 415 height 193
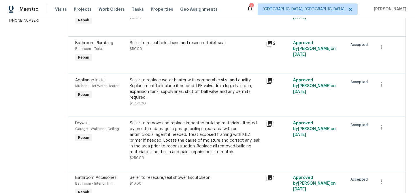
click at [177, 97] on div "Seller to replace water heater with comparable size and quality. Replacement to…" at bounding box center [196, 88] width 133 height 23
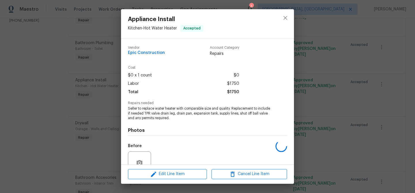
scroll to position [53, 0]
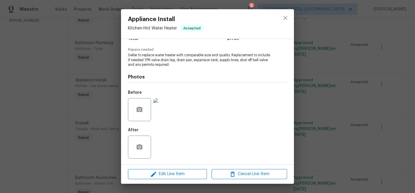
click at [100, 108] on div "Appliance Install Kitchen - Hot Water Heater Accepted Vendor Epic Construction …" at bounding box center [207, 96] width 415 height 193
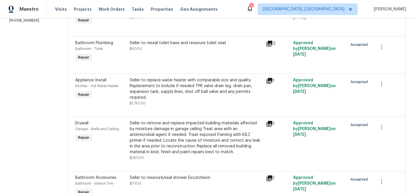
scroll to position [144, 0]
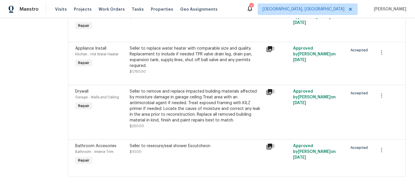
click at [160, 158] on div "Seller to resecure/seal shower Escutcheon $10.00" at bounding box center [196, 154] width 136 height 26
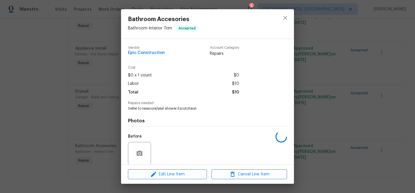
scroll to position [43, 0]
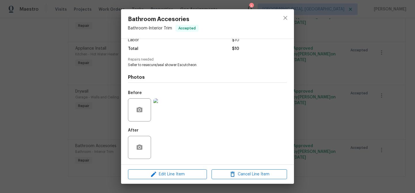
click at [160, 112] on img at bounding box center [164, 109] width 23 height 23
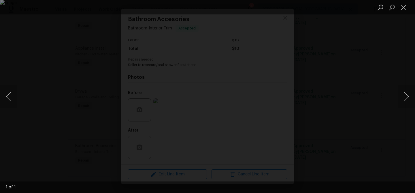
click at [73, 122] on img "Lightbox" at bounding box center [207, 96] width 415 height 193
click at [55, 122] on div "Lightbox" at bounding box center [207, 96] width 415 height 193
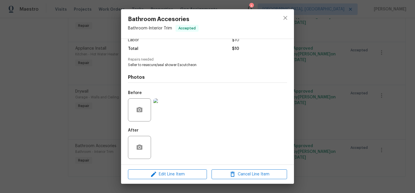
click at [78, 121] on div "Bathroom Accesories Bathroom - Interior Trim Accepted Vendor Epic Construction …" at bounding box center [207, 96] width 415 height 193
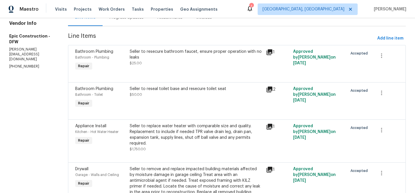
scroll to position [0, 0]
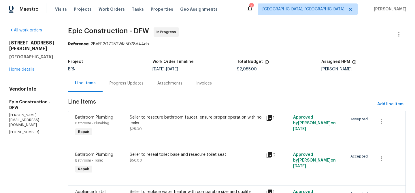
click at [253, 26] on div "All work orders 9912 Wilkins Way Plano, TX 75025 Home details Vendor Info Epic …" at bounding box center [207, 177] width 415 height 318
drag, startPoint x: 56, startPoint y: 35, endPoint x: 99, endPoint y: 33, distance: 43.2
click at [77, 33] on div "All work orders 9912 Wilkins Way Plano, TX 75025 Home details Vendor Info Epic …" at bounding box center [207, 177] width 415 height 318
drag, startPoint x: 117, startPoint y: 31, endPoint x: 59, endPoint y: 29, distance: 58.2
click at [68, 29] on span "Epic Construction - DFW" at bounding box center [108, 30] width 81 height 7
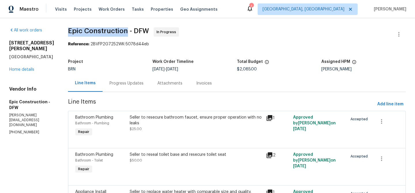
copy span "Epic Construction"
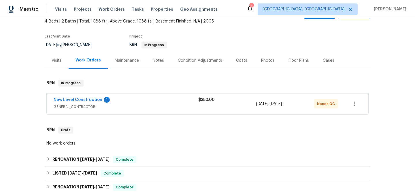
scroll to position [56, 0]
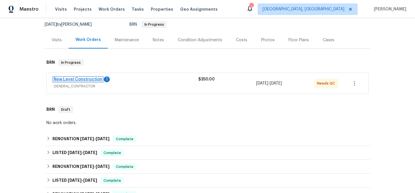
click at [74, 80] on link "New Level Construction" at bounding box center [78, 79] width 49 height 4
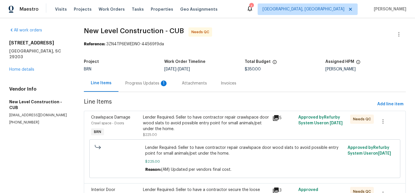
click at [145, 88] on div "Progress Updates 1" at bounding box center [146, 83] width 56 height 17
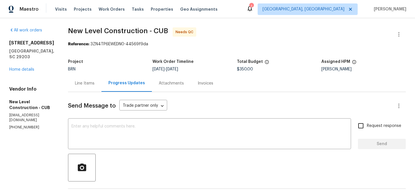
click at [101, 90] on div "Line Items" at bounding box center [84, 83] width 33 height 17
